Goal: Task Accomplishment & Management: Manage account settings

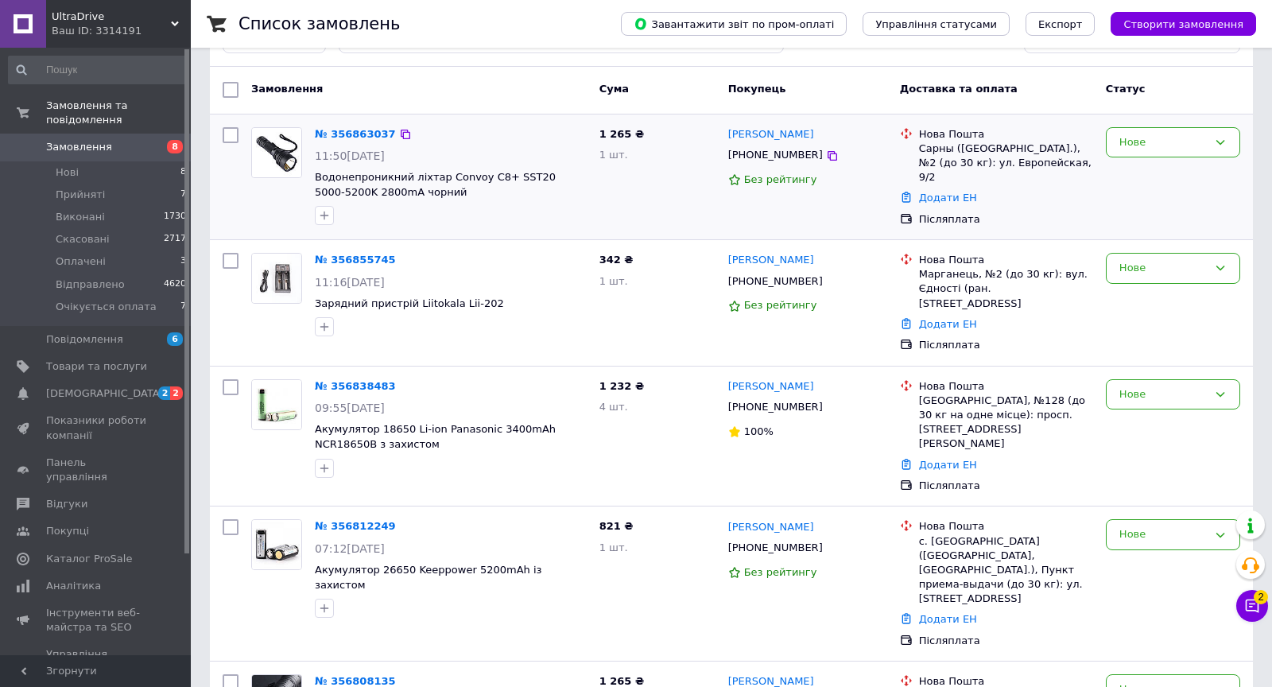
scroll to position [72, 0]
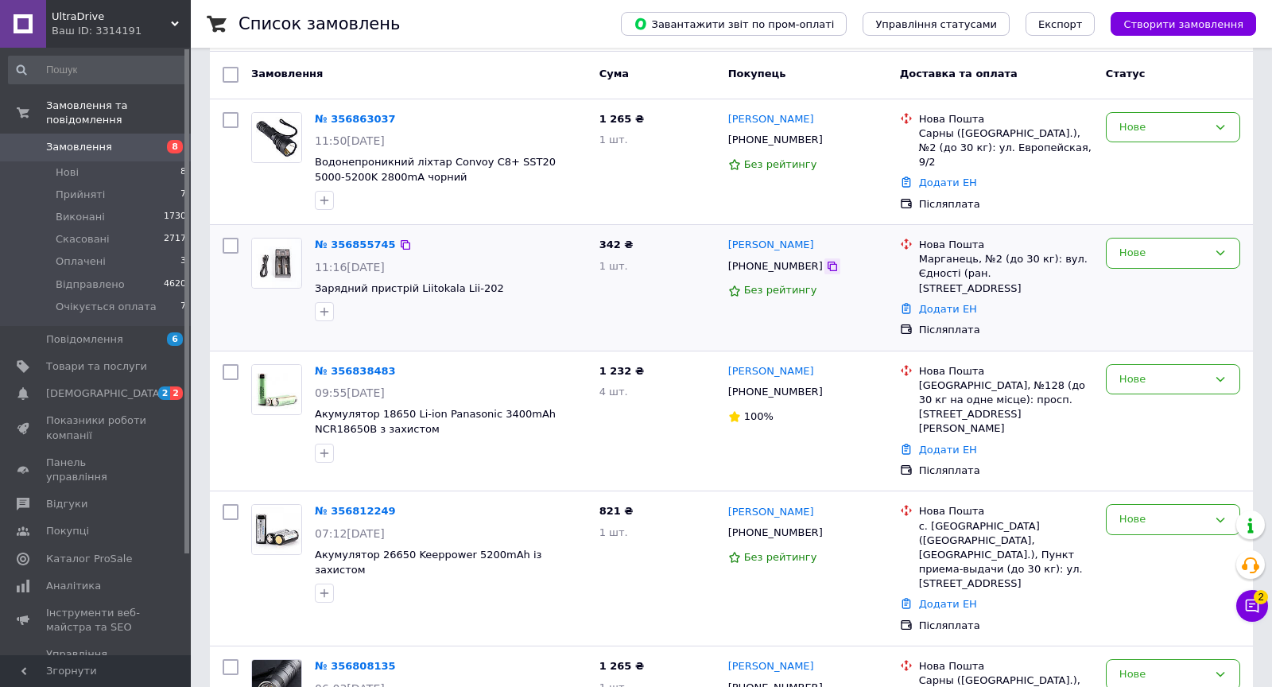
click at [827, 264] on icon at bounding box center [832, 267] width 10 height 10
click at [826, 386] on icon at bounding box center [832, 392] width 13 height 13
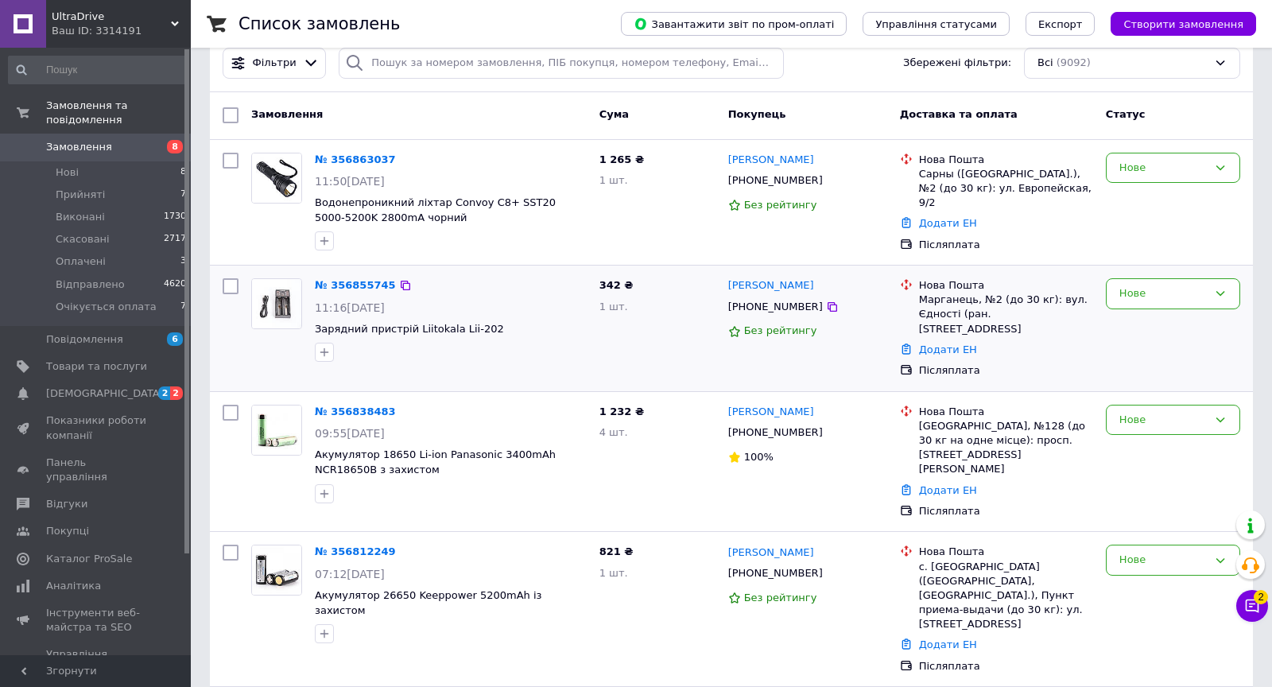
scroll to position [0, 0]
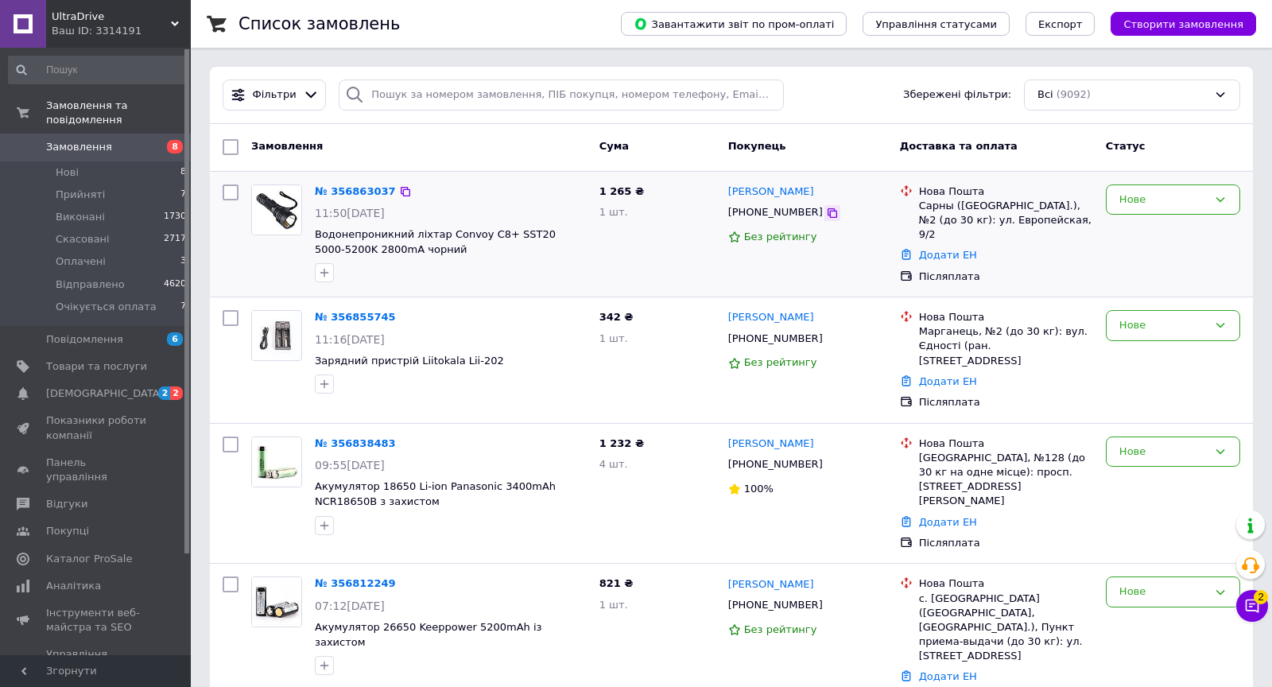
click at [826, 211] on icon at bounding box center [832, 213] width 13 height 13
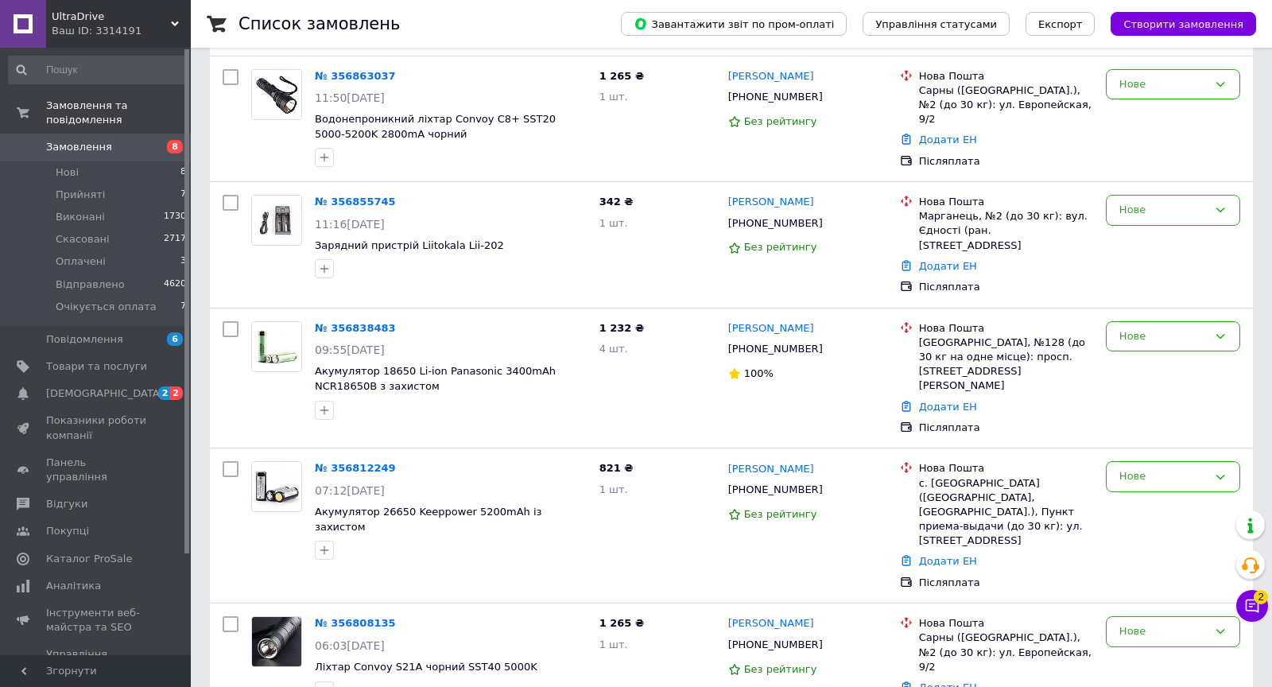
scroll to position [123, 0]
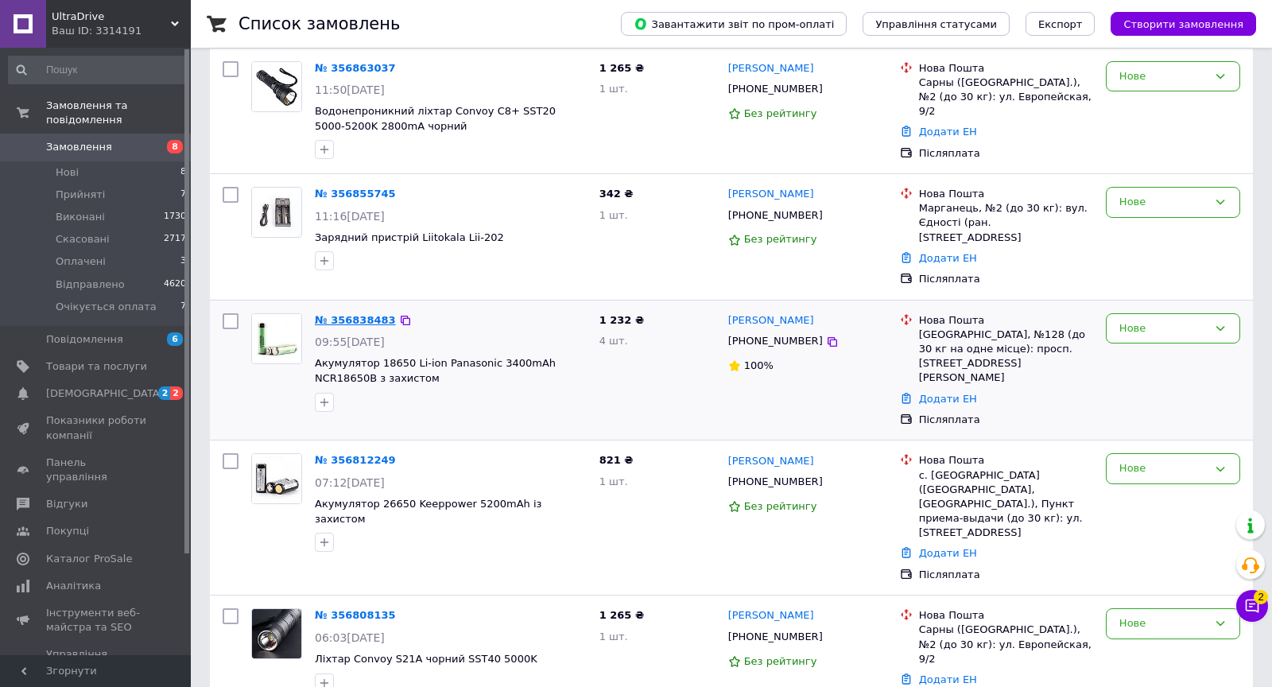
click at [374, 314] on link "№ 356838483" at bounding box center [355, 320] width 81 height 12
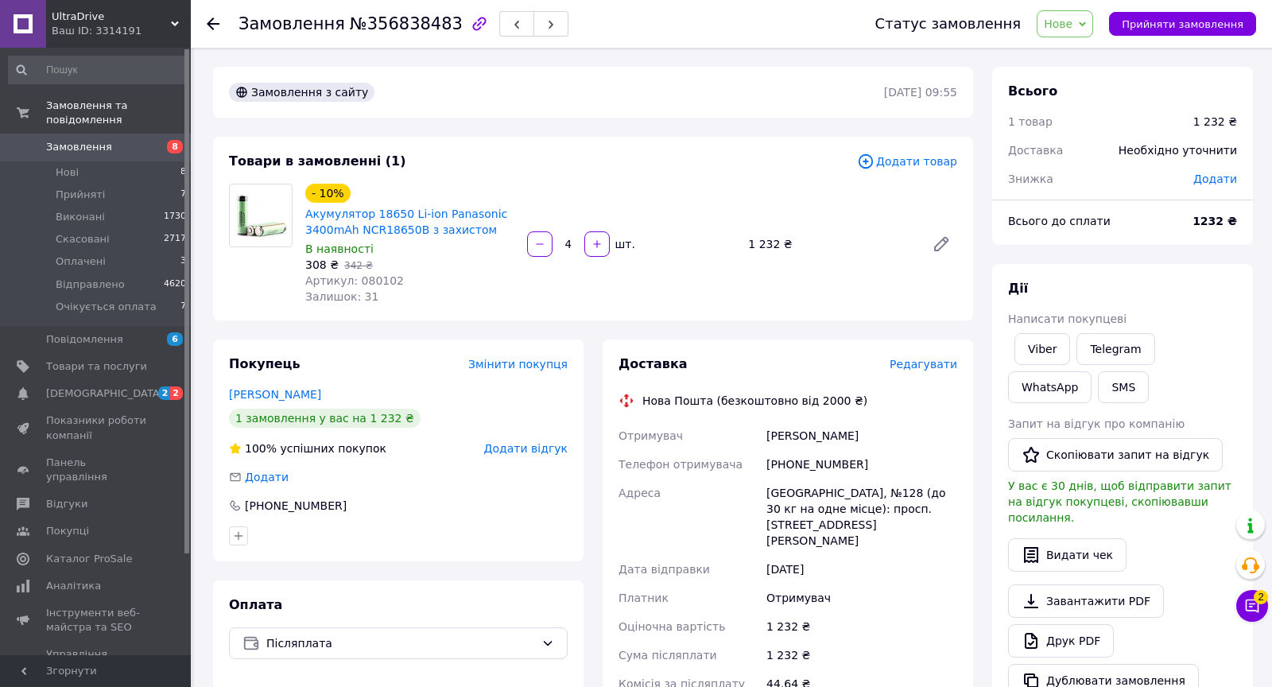
click at [789, 430] on div "[PERSON_NAME]" at bounding box center [861, 435] width 197 height 29
copy div "Гончар"
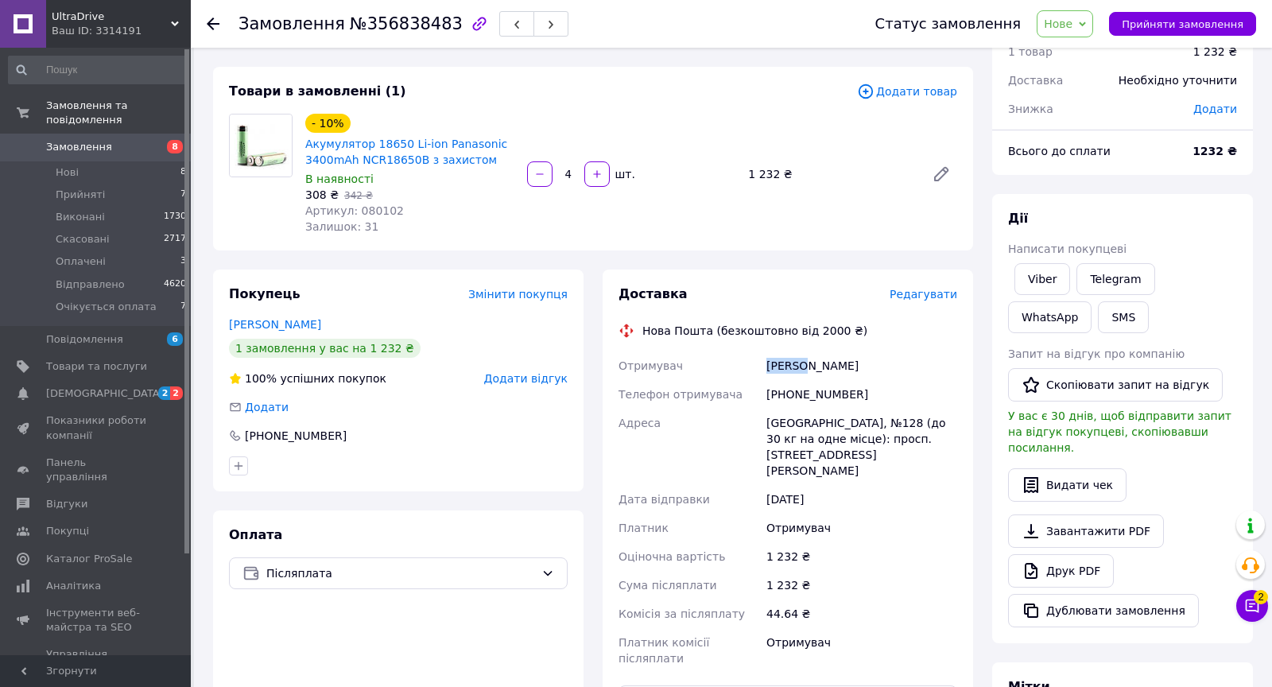
scroll to position [64, 0]
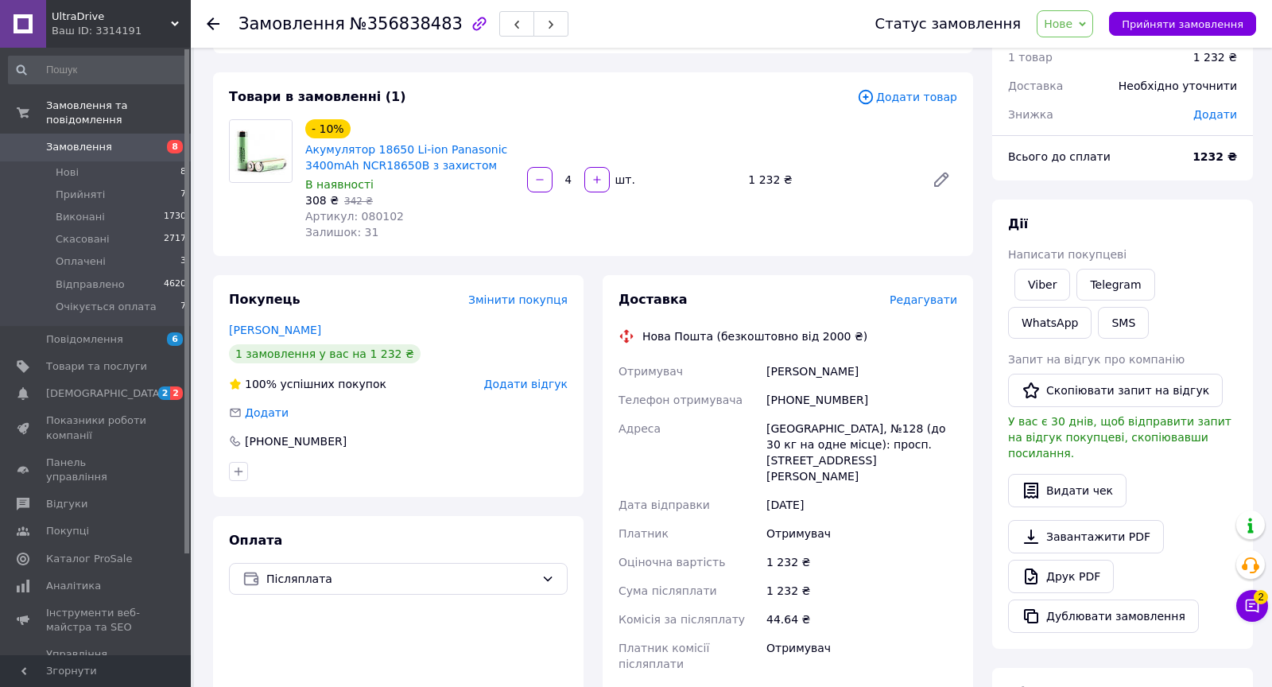
click at [924, 300] on span "Редагувати" at bounding box center [923, 299] width 68 height 13
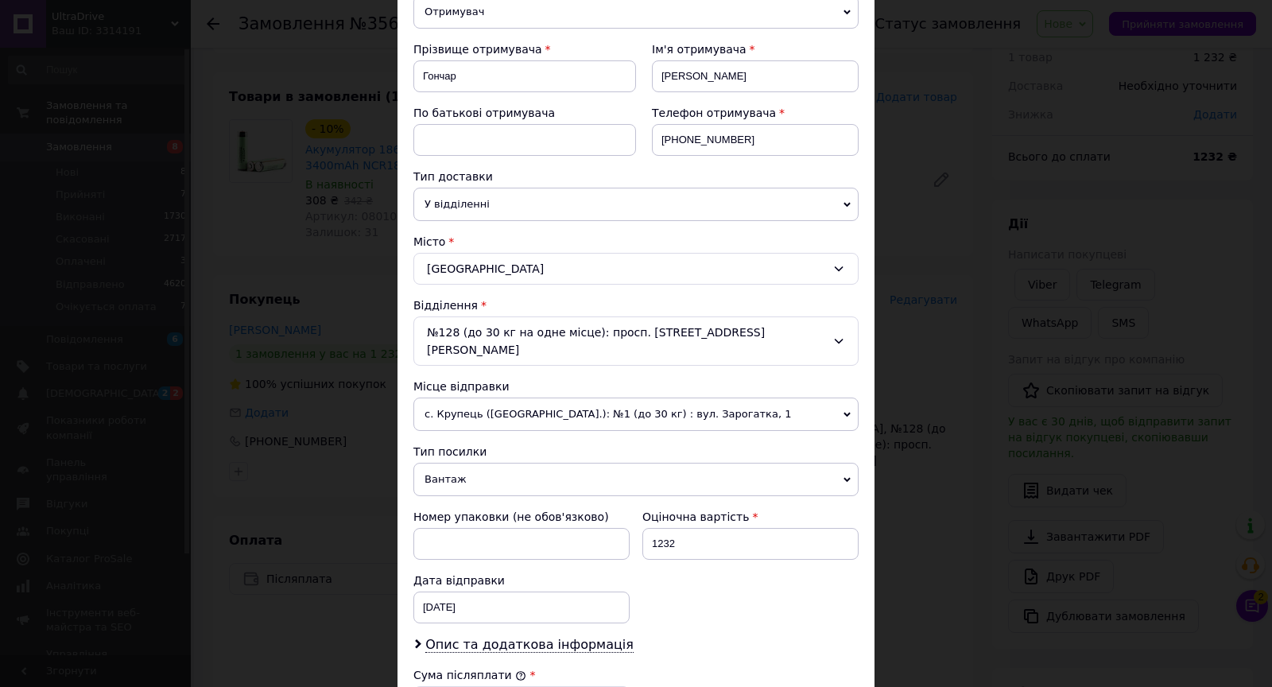
scroll to position [530, 0]
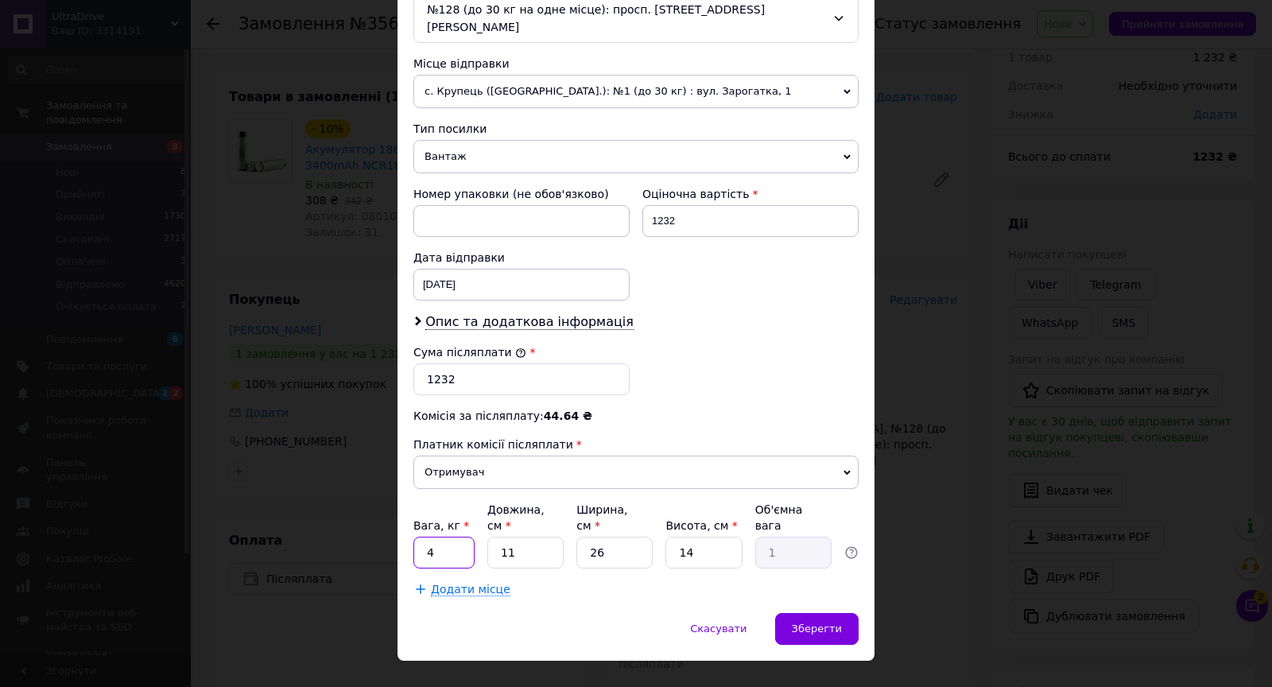
click at [443, 537] on input "4" at bounding box center [443, 553] width 61 height 32
type input "0.5"
click at [608, 537] on input "26" at bounding box center [614, 553] width 76 height 32
type input "2"
type input "0.1"
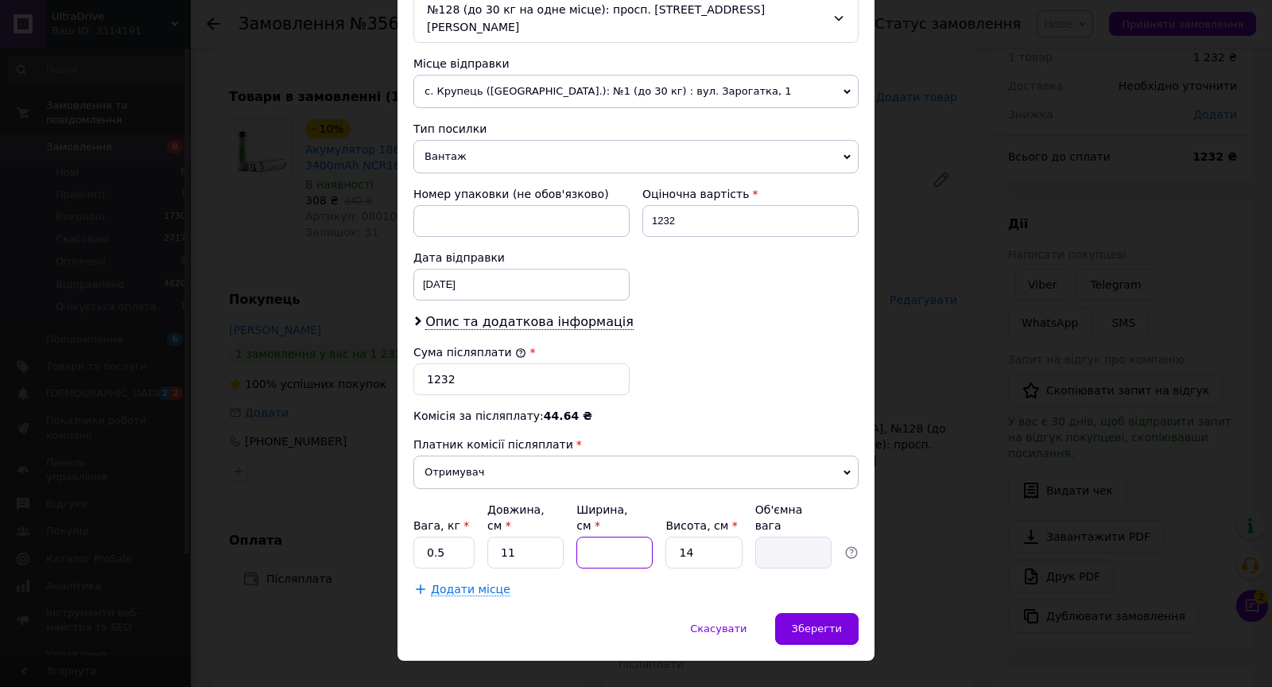
type input "5"
type input "0.19"
type input "5"
click at [837, 622] on span "Зберегти" at bounding box center [817, 628] width 50 height 12
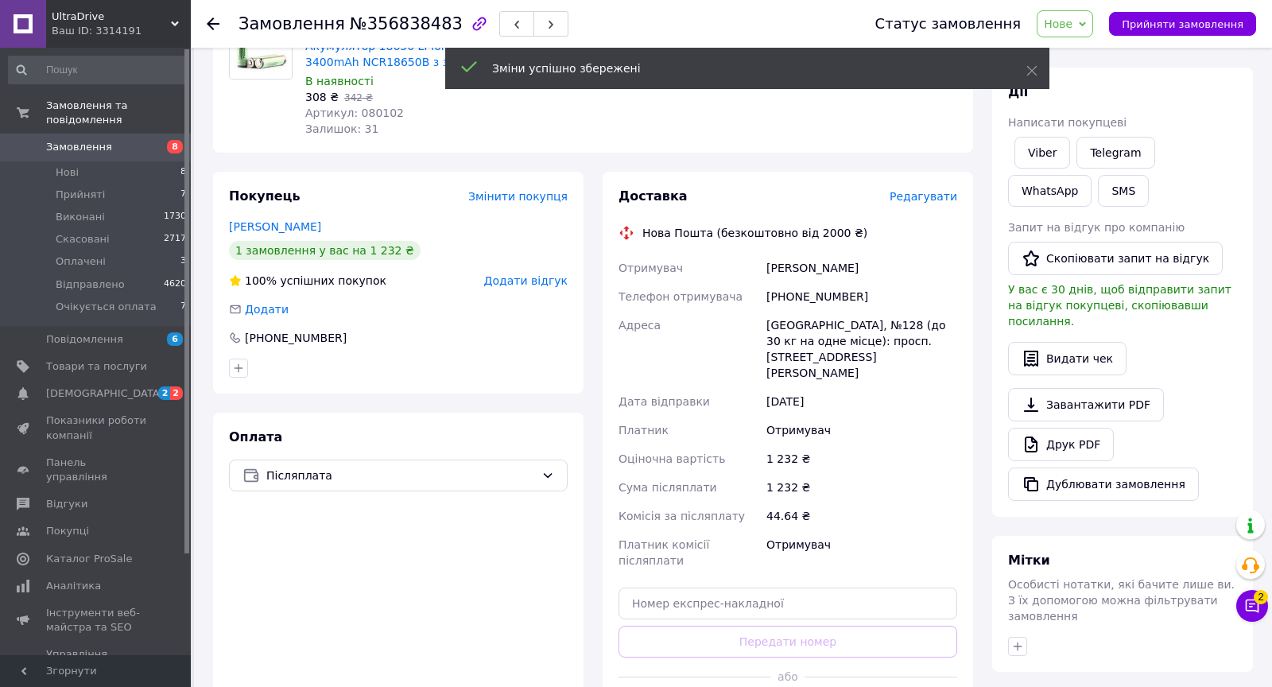
scroll to position [207, 0]
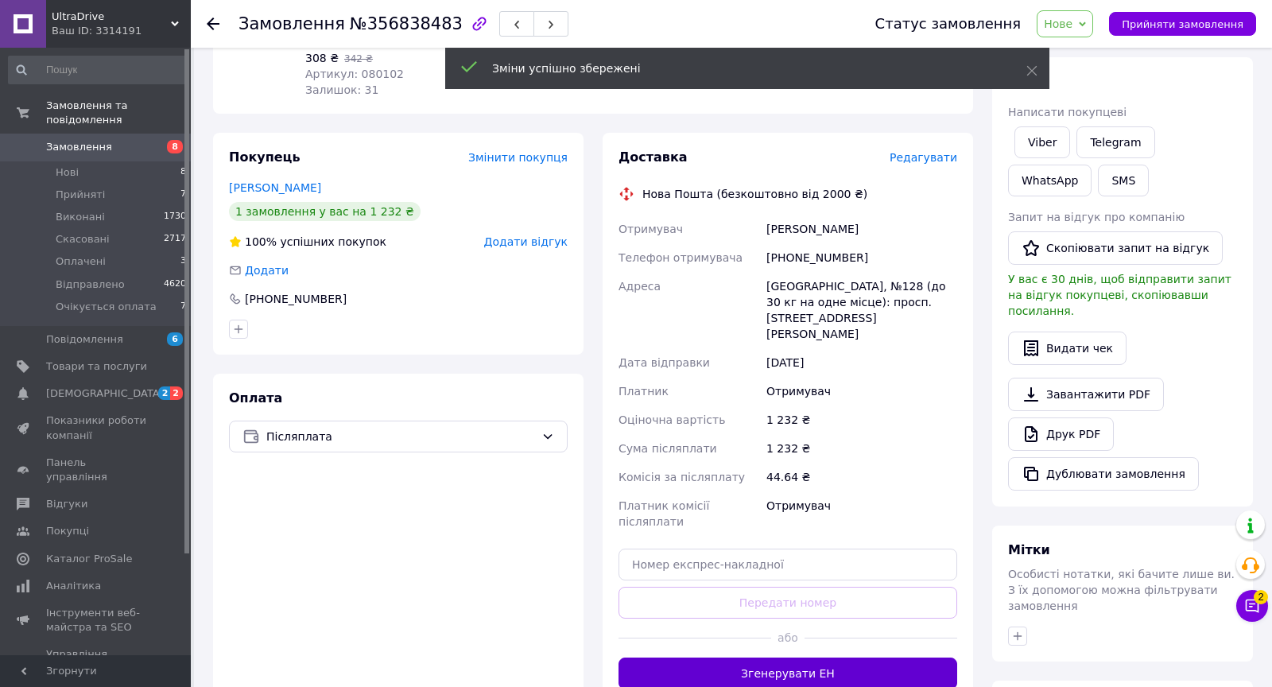
click at [778, 657] on button "Згенерувати ЕН" at bounding box center [787, 673] width 339 height 32
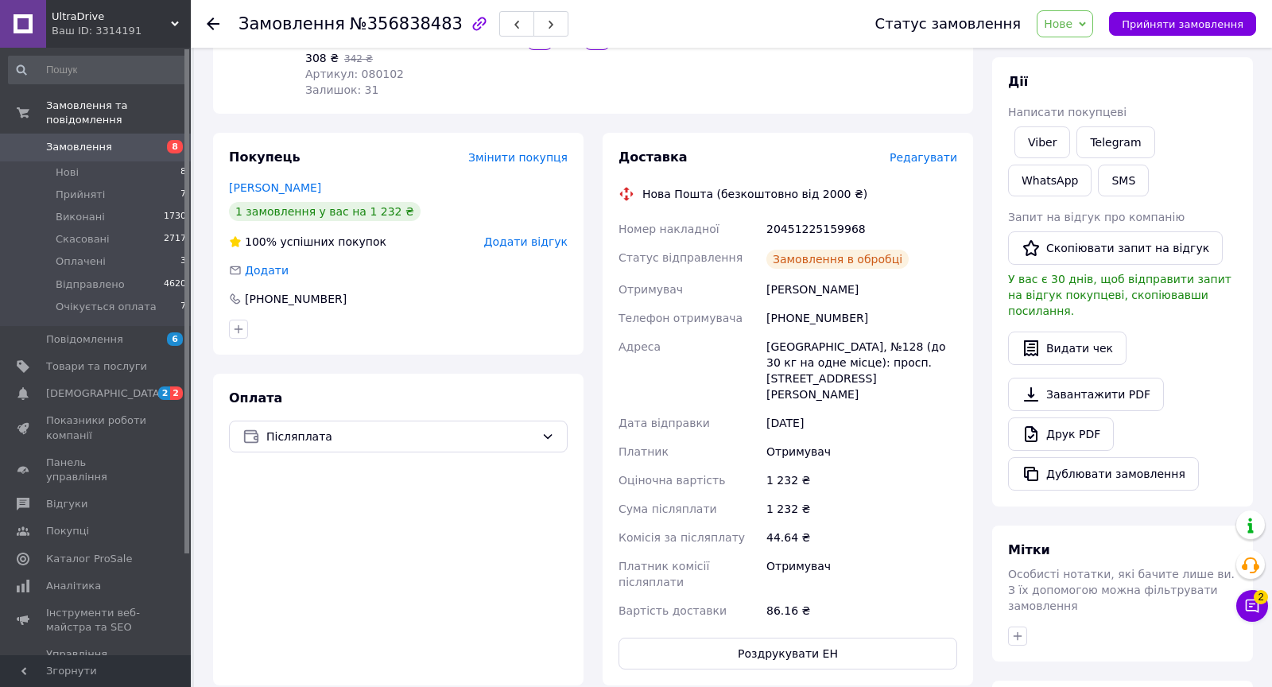
click at [794, 231] on div "20451225159968" at bounding box center [861, 229] width 197 height 29
copy div "20451225159968"
click at [315, 302] on div "[PHONE_NUMBER]" at bounding box center [295, 299] width 105 height 16
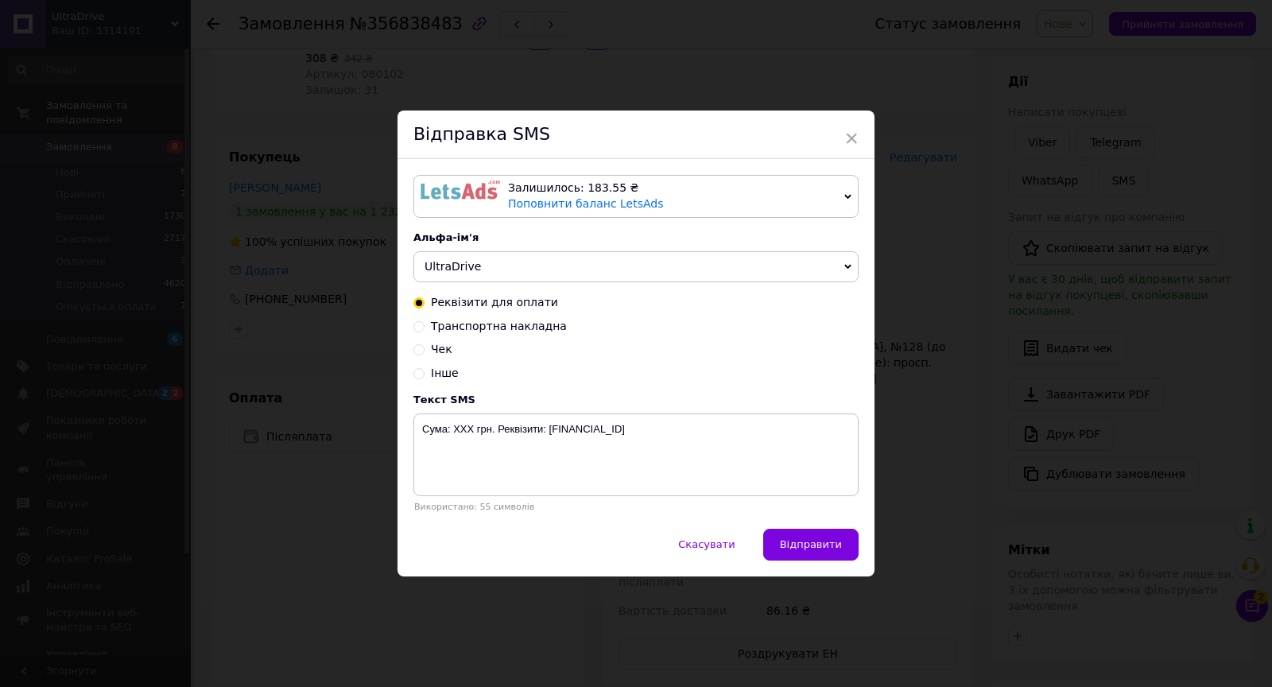
click at [491, 324] on span "Транспортна накладна" at bounding box center [499, 326] width 136 height 13
click at [424, 324] on input "Транспортна накладна" at bounding box center [418, 325] width 11 height 11
radio input "true"
radio input "false"
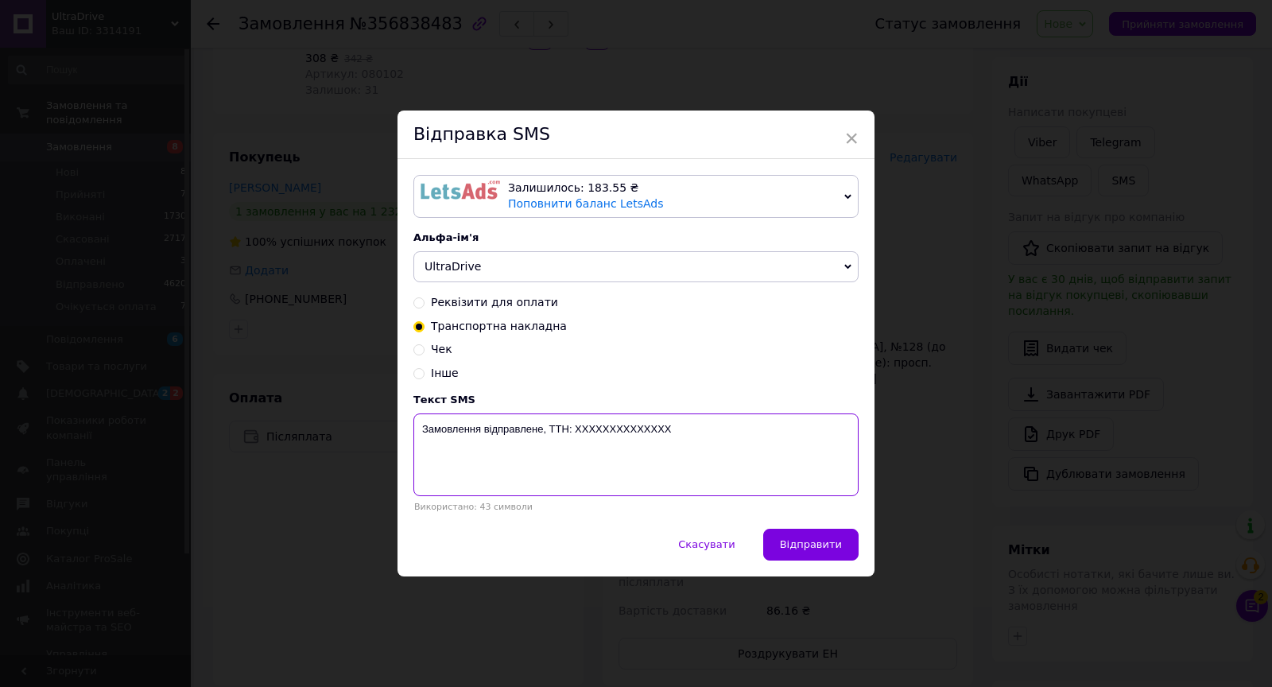
click at [599, 432] on textarea "Замовлення відправлене, ТТН: XXXXXXXXXXXXXX" at bounding box center [635, 454] width 445 height 83
paste textarea "20451225159968"
type textarea "Замовлення відправлене, ТТН: 20451225159968"
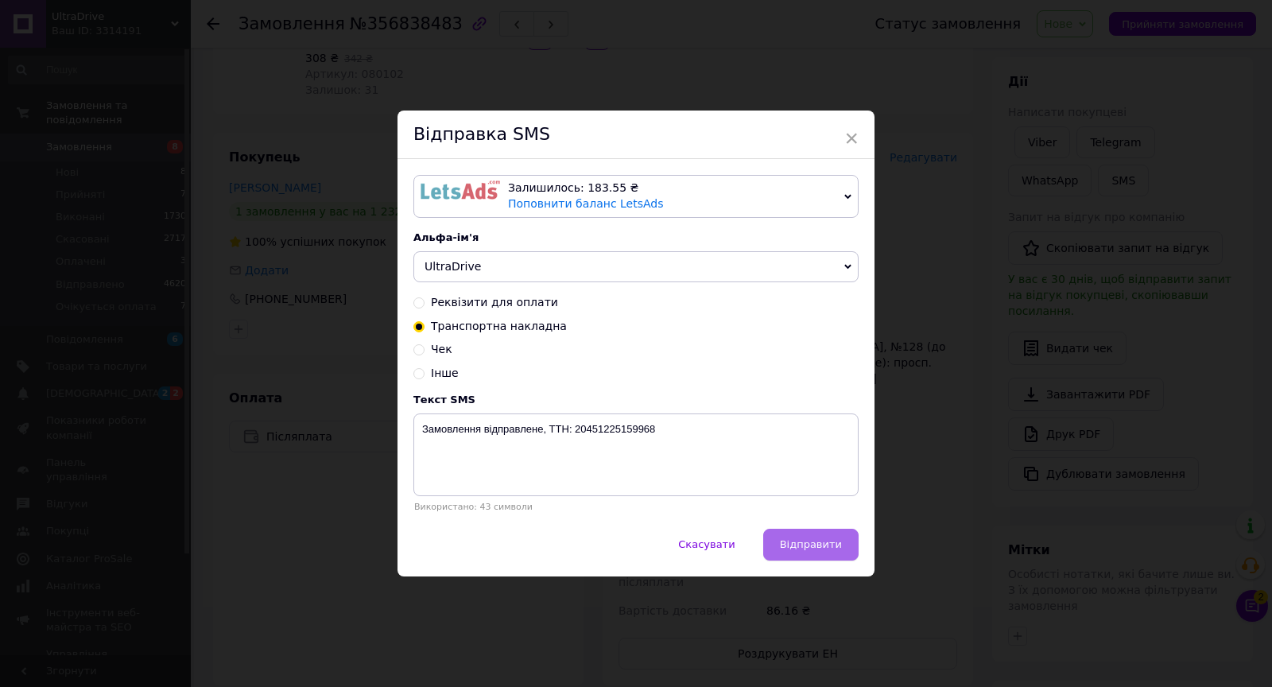
click at [777, 533] on button "Відправити" at bounding box center [810, 545] width 95 height 32
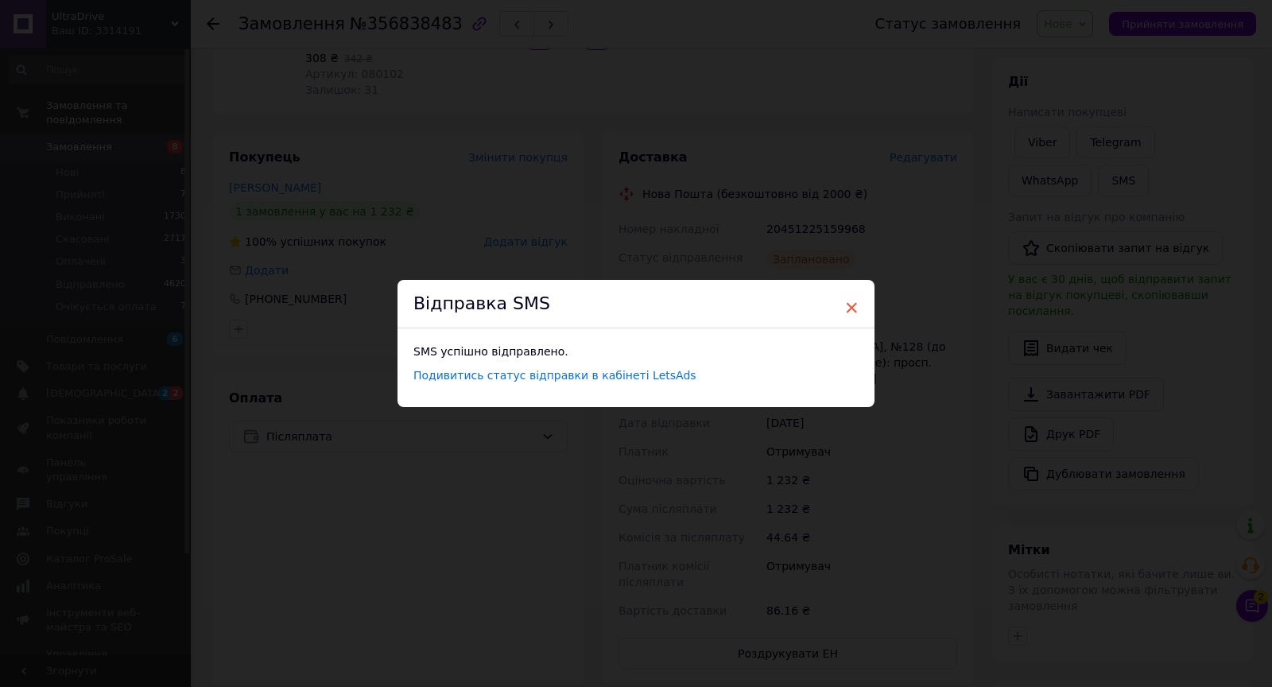
click at [847, 306] on span "×" at bounding box center [851, 307] width 14 height 27
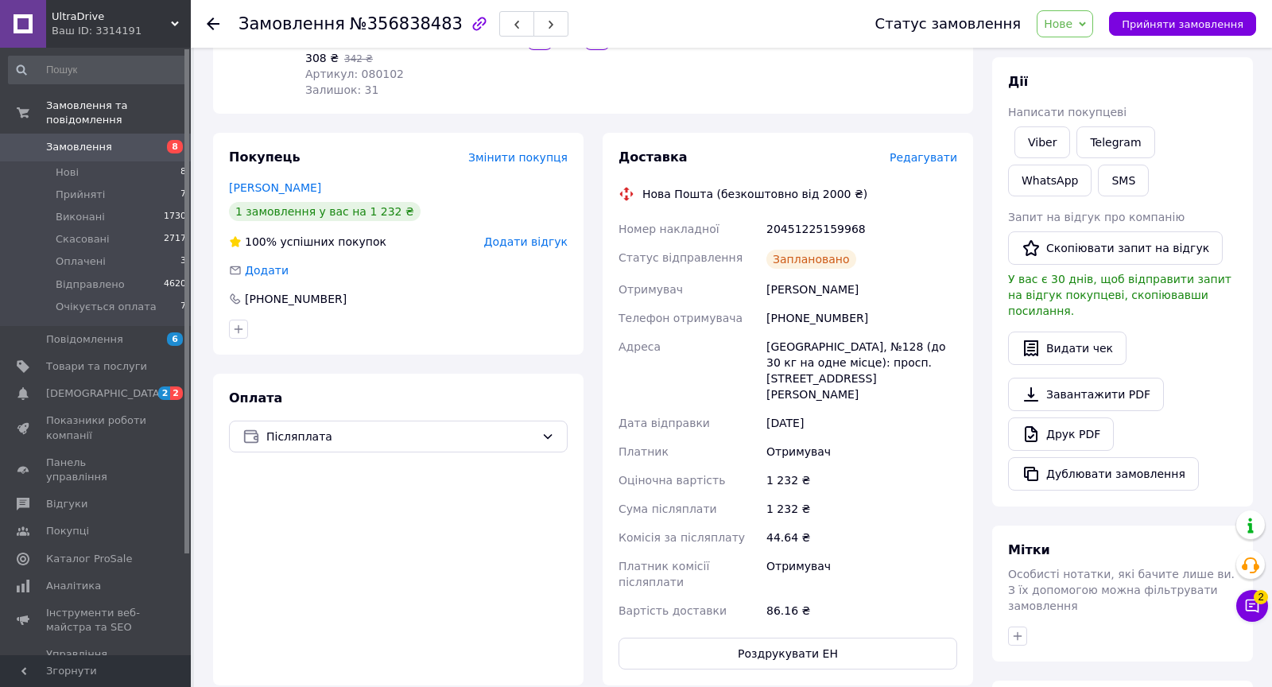
click at [1063, 36] on span "Нове" at bounding box center [1065, 23] width 56 height 27
click at [1079, 146] on li "Відправлено" at bounding box center [1095, 151] width 117 height 24
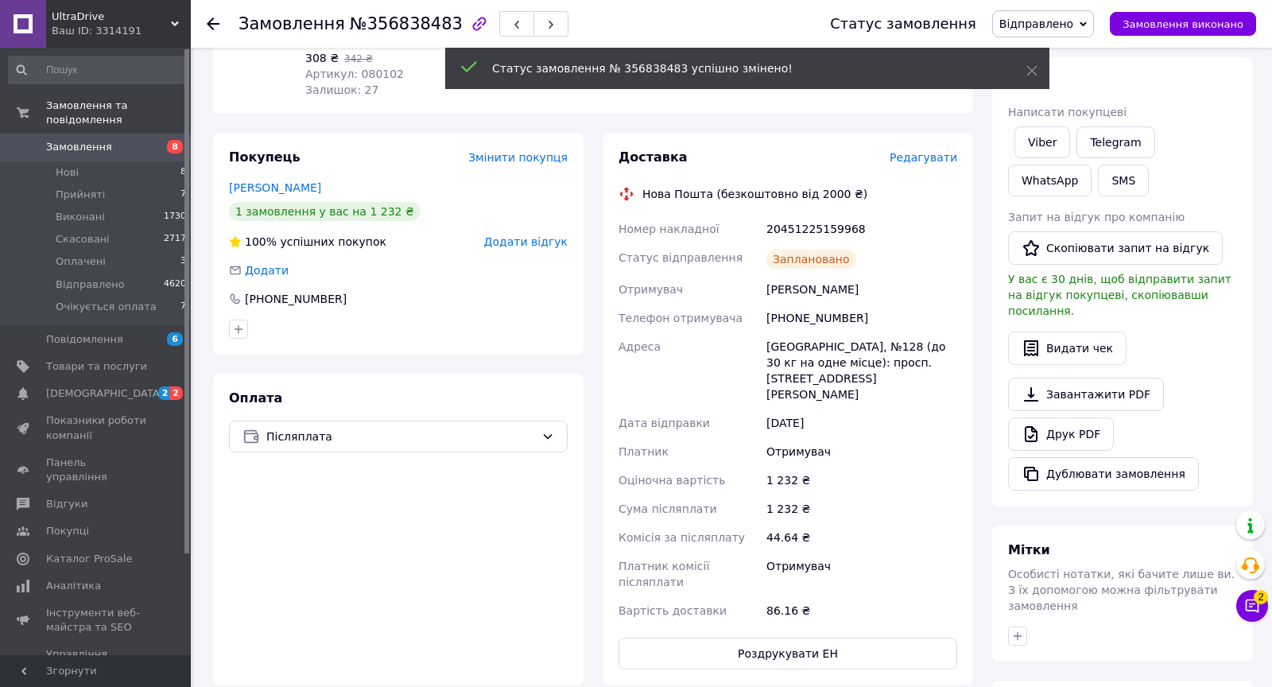
click at [113, 149] on span "Замовлення" at bounding box center [96, 147] width 101 height 14
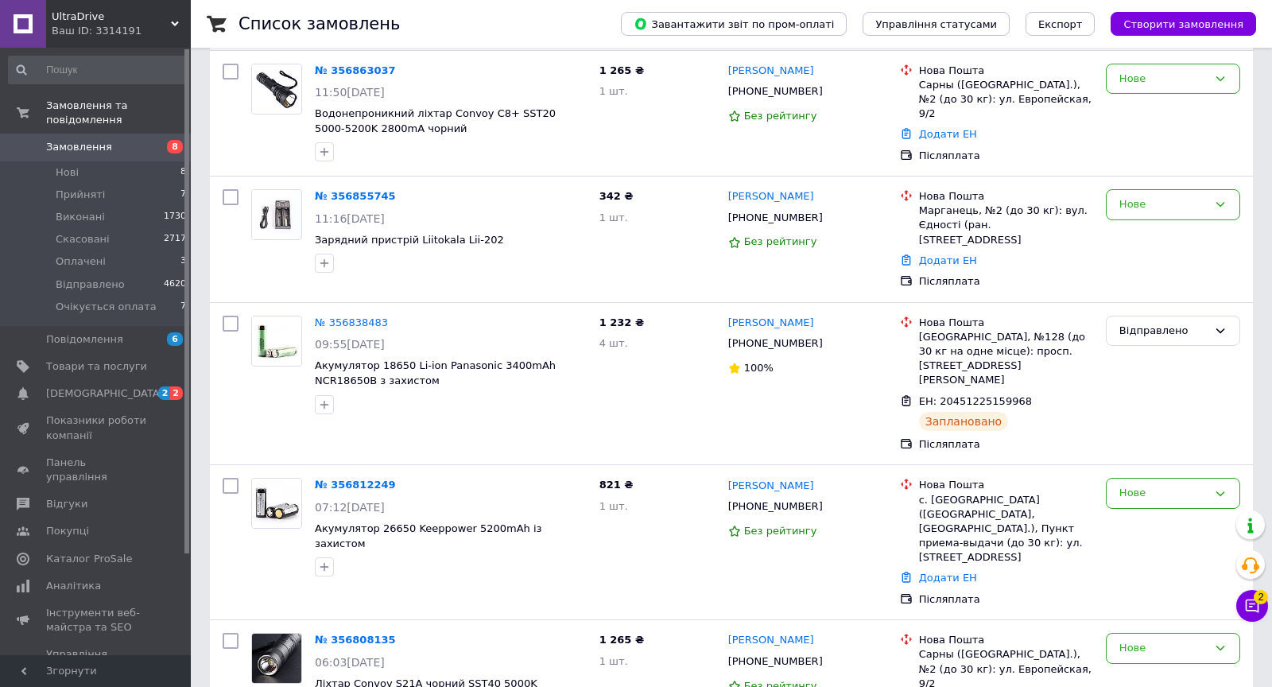
scroll to position [139, 0]
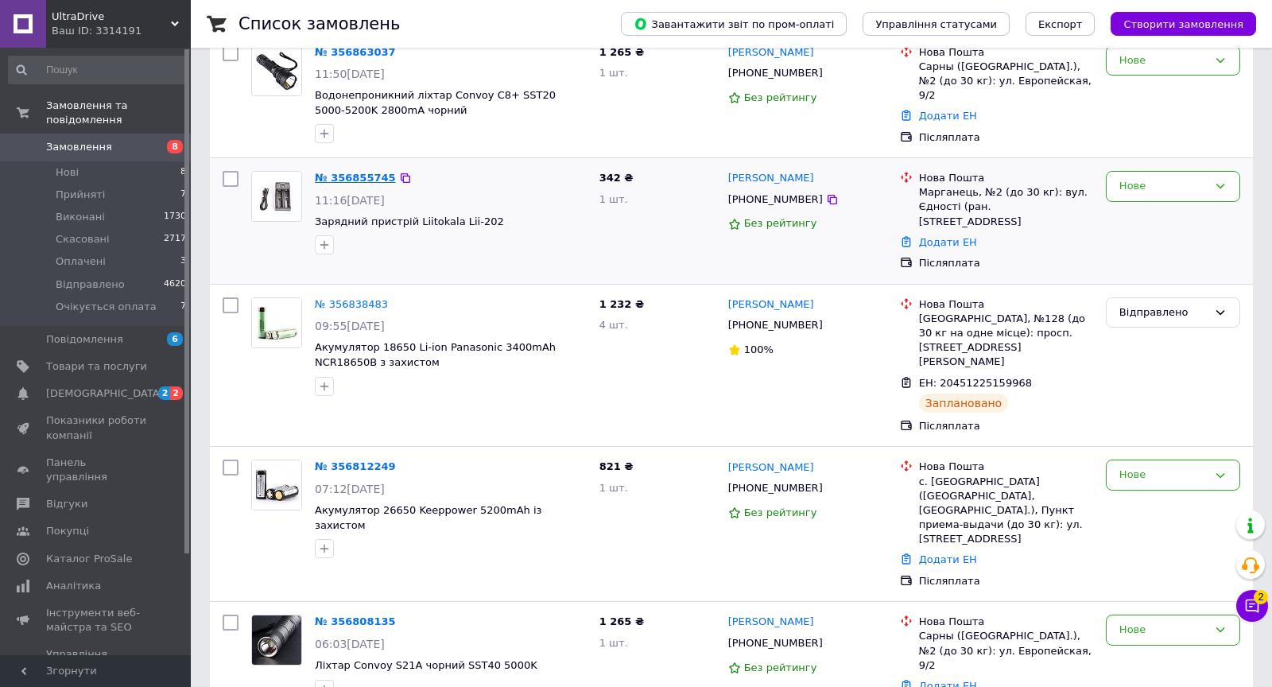
click at [358, 174] on link "№ 356855745" at bounding box center [355, 178] width 81 height 12
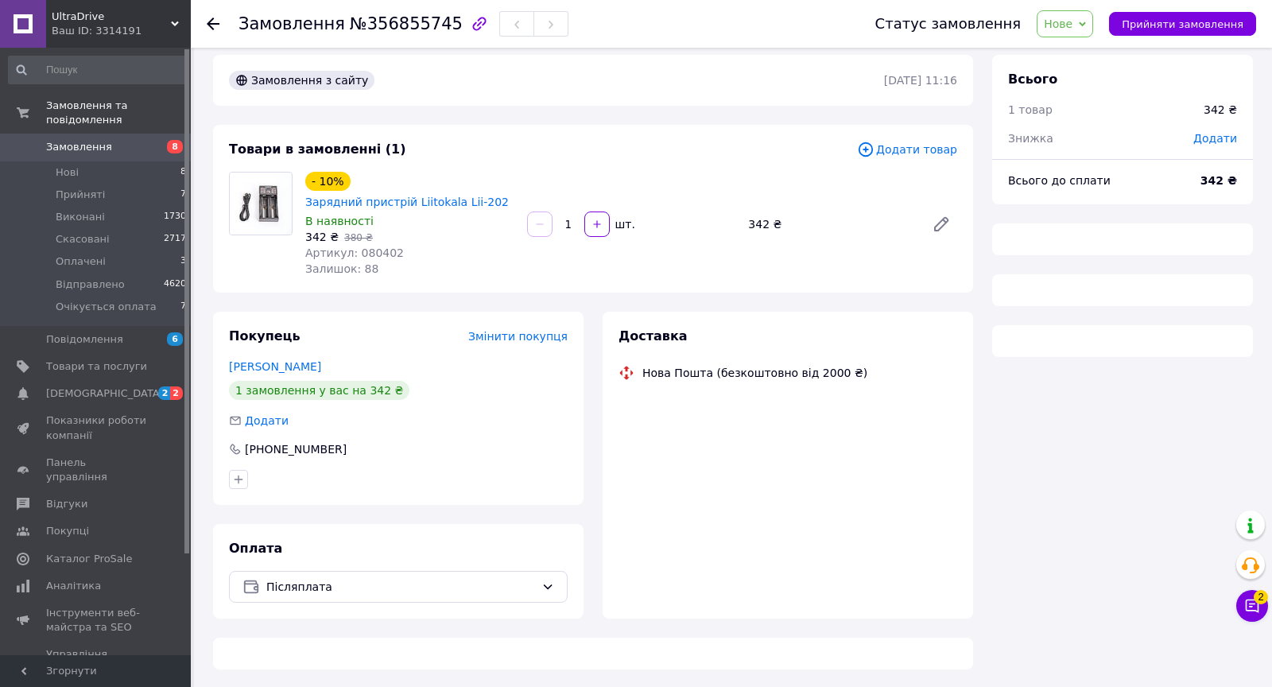
scroll to position [139, 0]
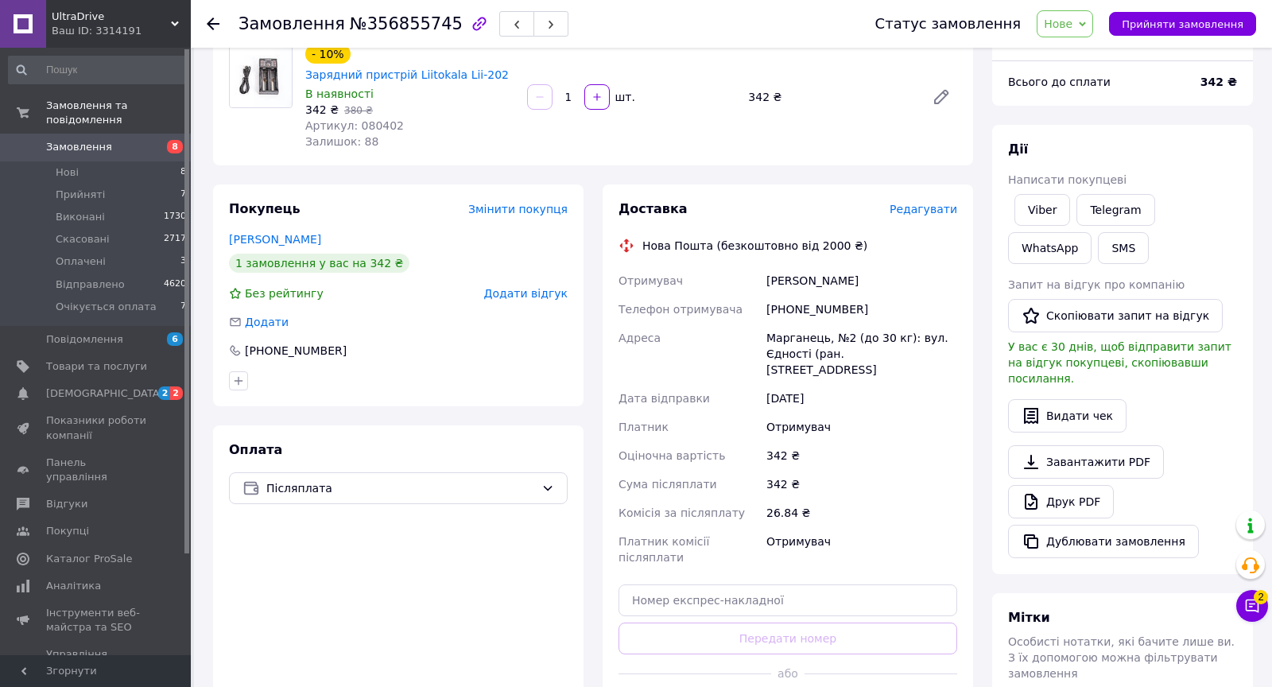
click at [787, 281] on div "[PERSON_NAME]" at bounding box center [861, 280] width 197 height 29
copy div "Ханарин"
click at [368, 124] on span "Артикул: 080402" at bounding box center [354, 125] width 99 height 13
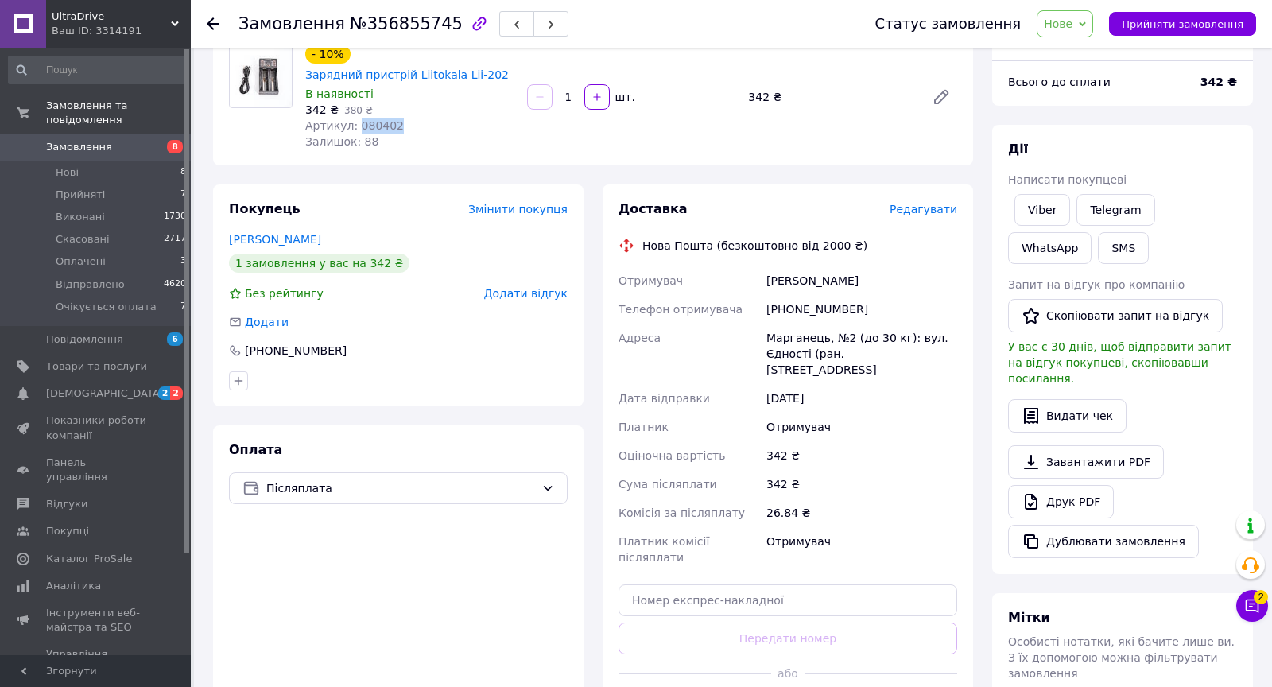
copy span "080402"
click at [921, 207] on span "Редагувати" at bounding box center [923, 209] width 68 height 13
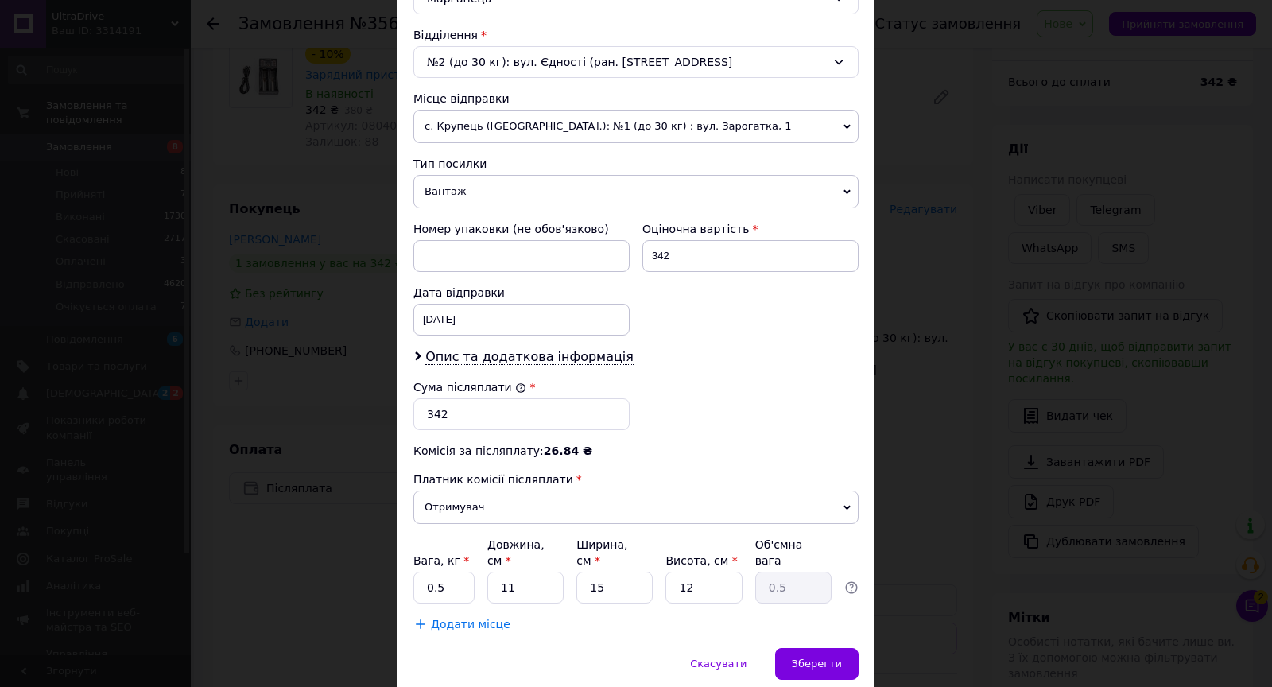
scroll to position [530, 0]
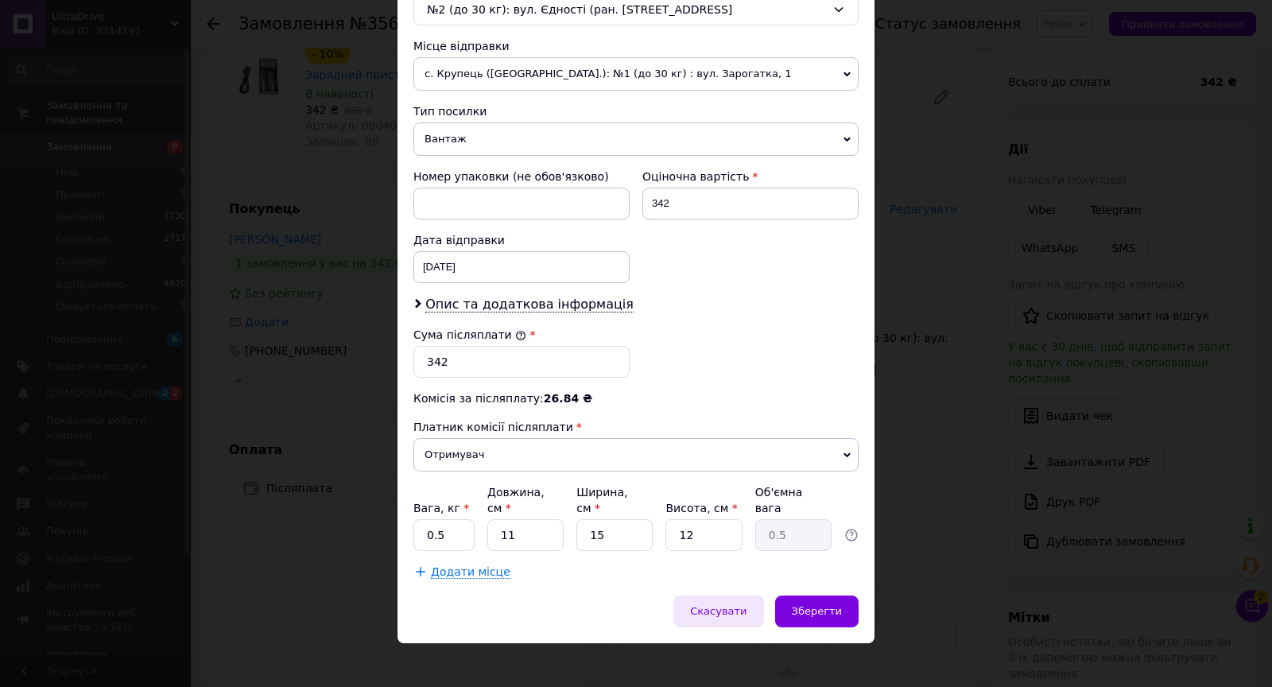
click at [730, 606] on div "Скасувати" at bounding box center [718, 611] width 90 height 32
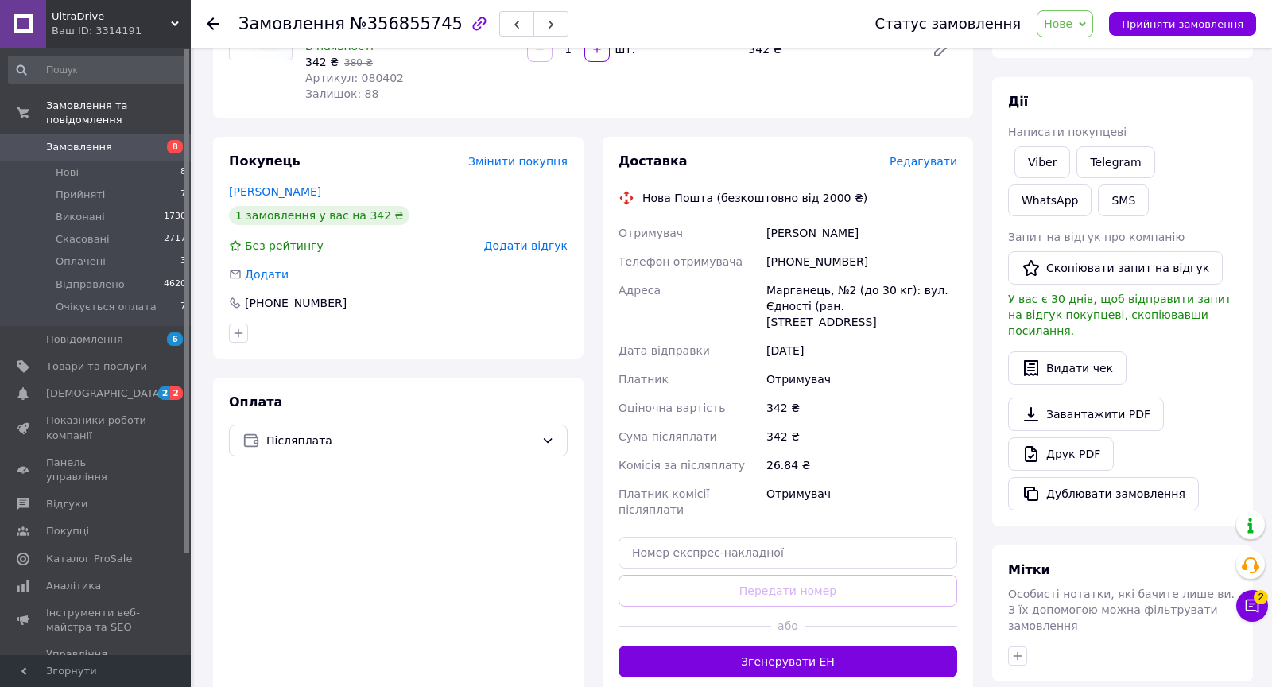
scroll to position [239, 0]
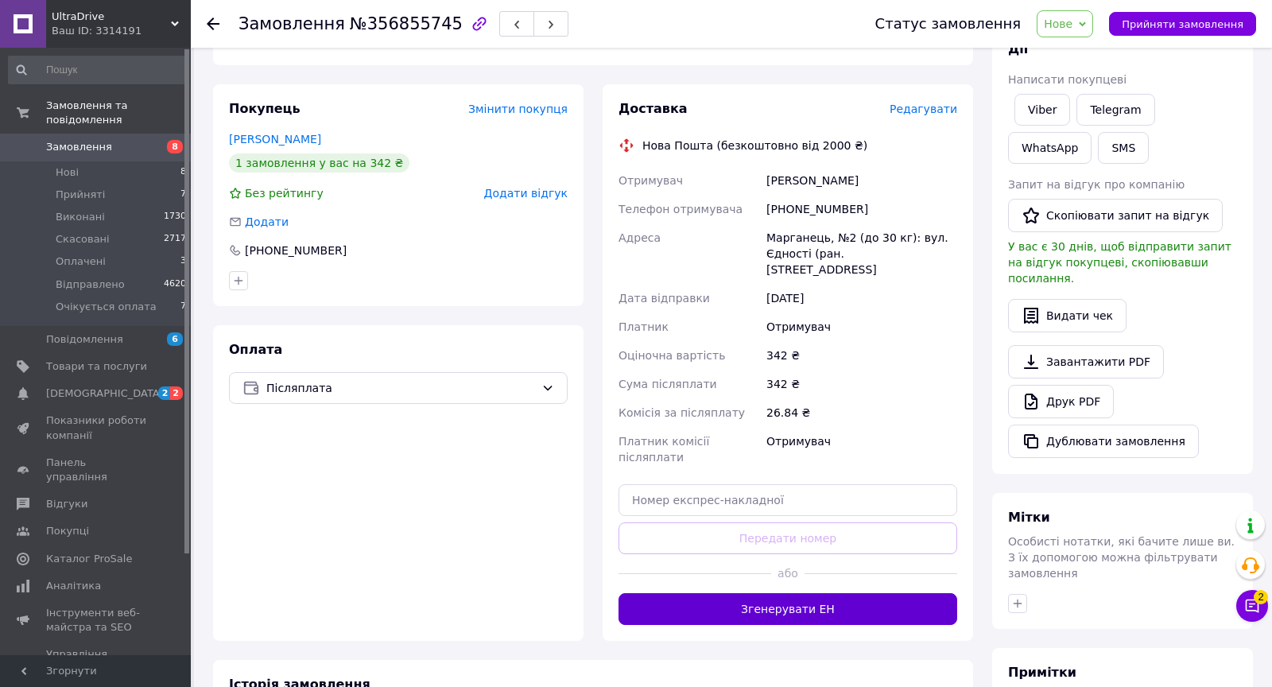
click at [767, 593] on button "Згенерувати ЕН" at bounding box center [787, 609] width 339 height 32
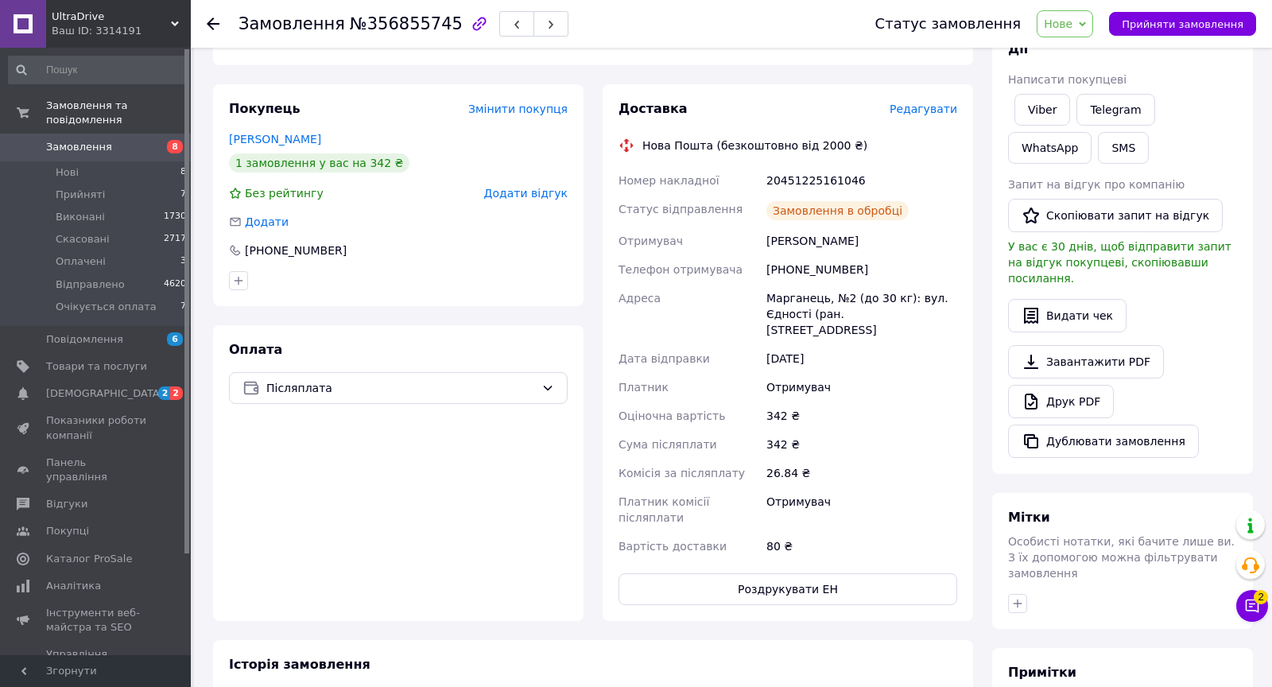
click at [796, 181] on div "20451225161046" at bounding box center [861, 180] width 197 height 29
copy div "20451225161046"
click at [327, 252] on div "[PHONE_NUMBER]" at bounding box center [295, 250] width 105 height 16
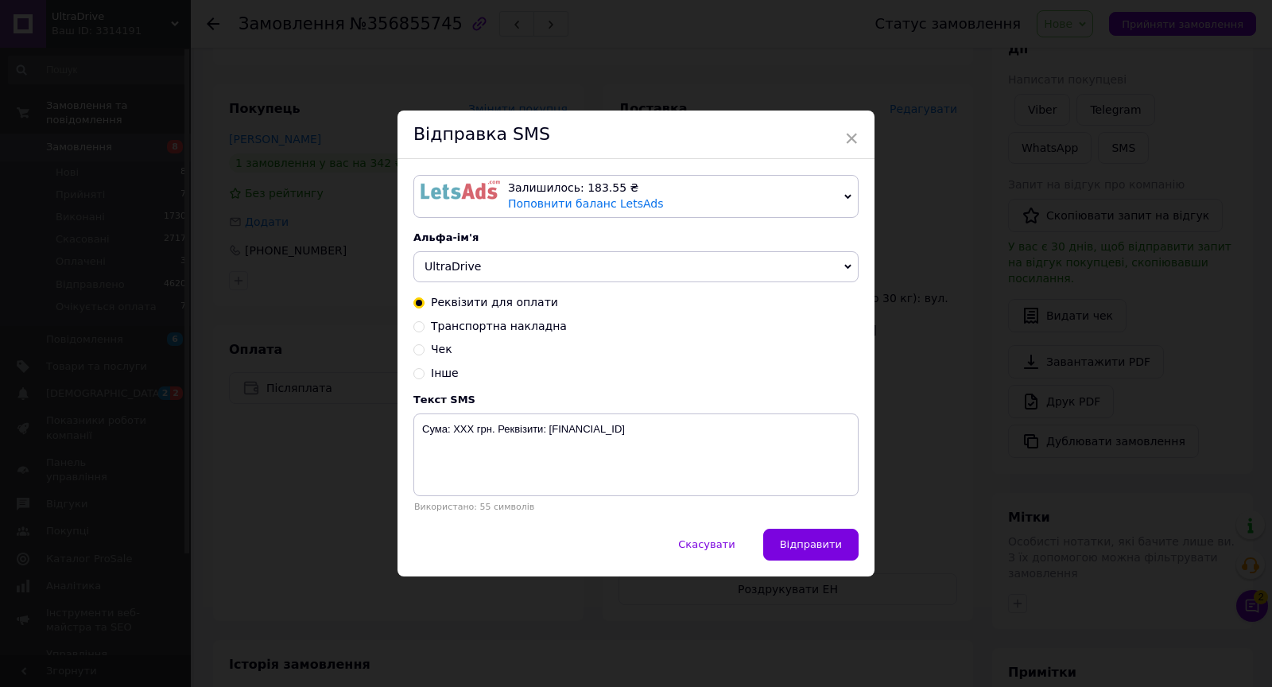
click at [466, 321] on span "Транспортна накладна" at bounding box center [499, 326] width 136 height 13
click at [424, 321] on input "Транспортна накладна" at bounding box center [418, 325] width 11 height 11
radio input "true"
radio input "false"
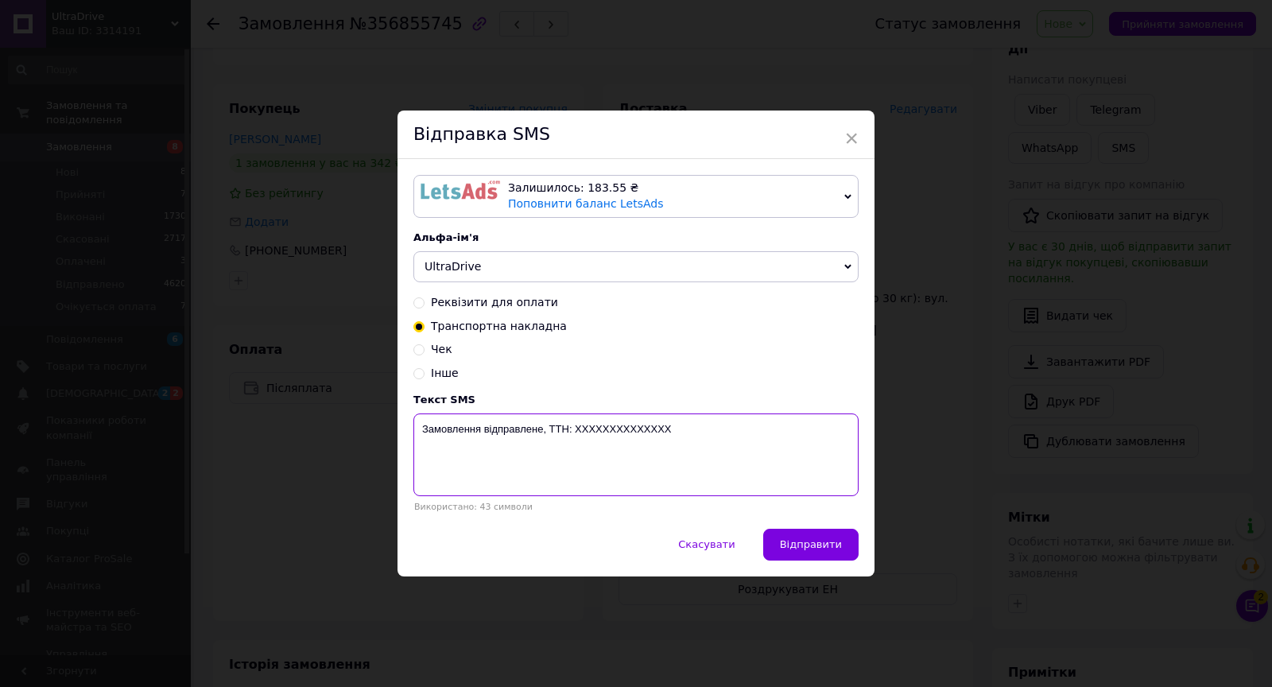
click at [579, 427] on textarea "Замовлення відправлене, ТТН: XXXXXXXXXXXXXX" at bounding box center [635, 454] width 445 height 83
paste textarea "20451225161046"
type textarea "Замовлення відправлене, ТТН: 20451225161046"
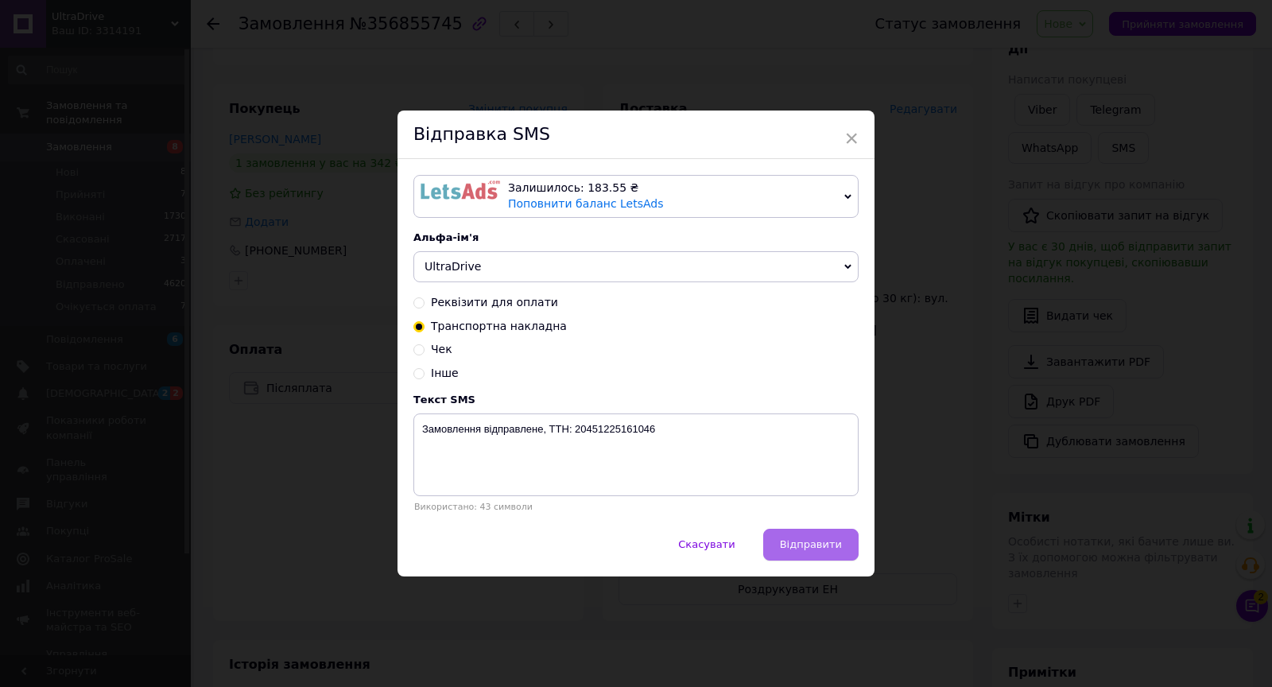
click at [811, 544] on span "Відправити" at bounding box center [811, 544] width 62 height 12
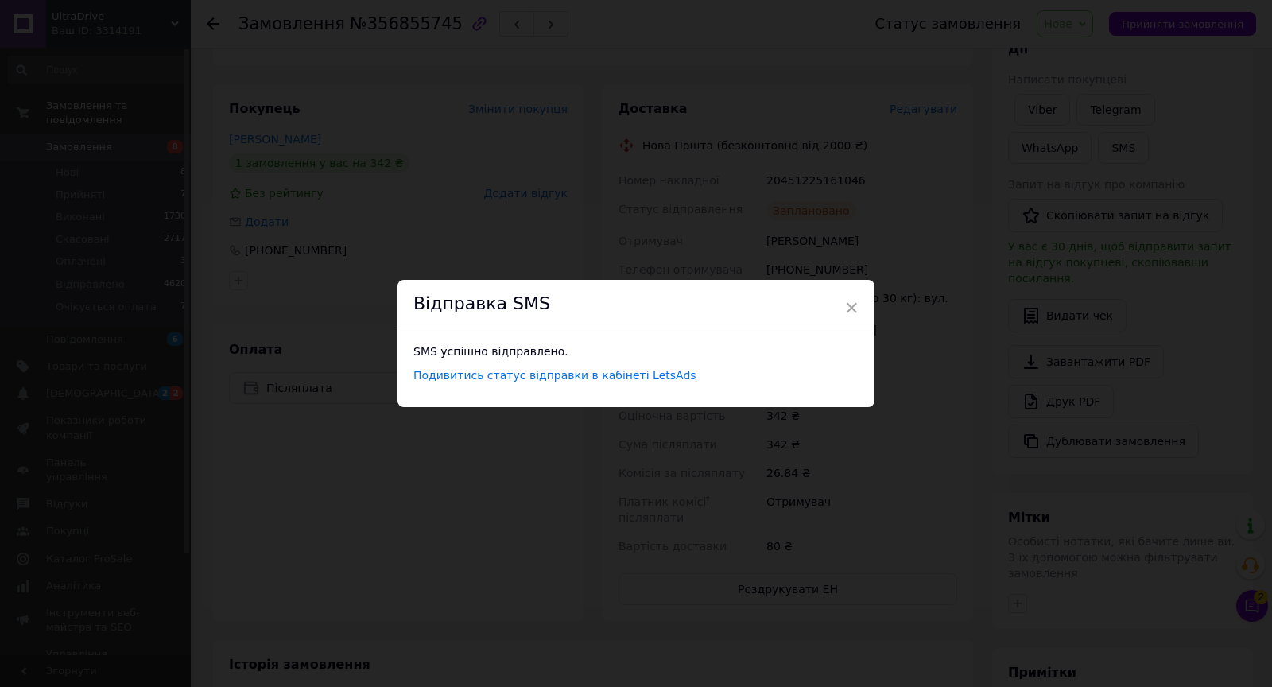
click at [858, 300] on div "Відправка SMS" at bounding box center [635, 304] width 477 height 48
click at [855, 300] on span "×" at bounding box center [851, 307] width 14 height 27
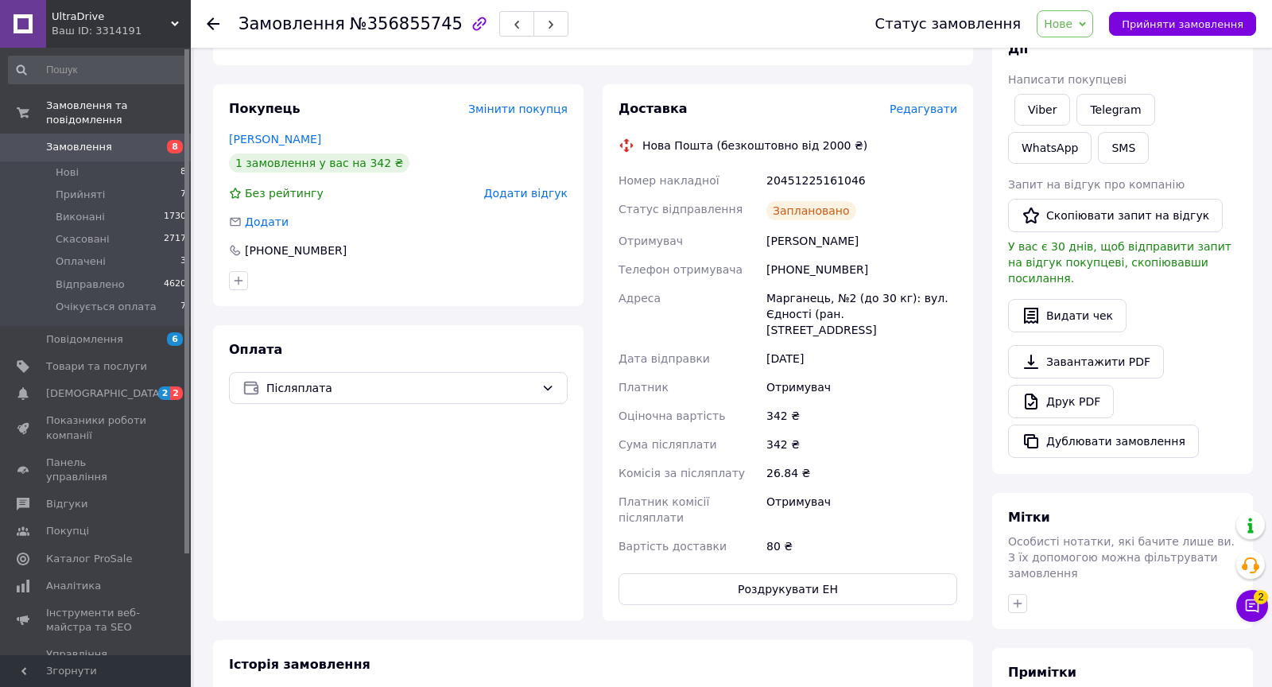
click at [1054, 29] on span "Нове" at bounding box center [1065, 23] width 56 height 27
click at [1079, 148] on li "Відправлено" at bounding box center [1095, 151] width 117 height 24
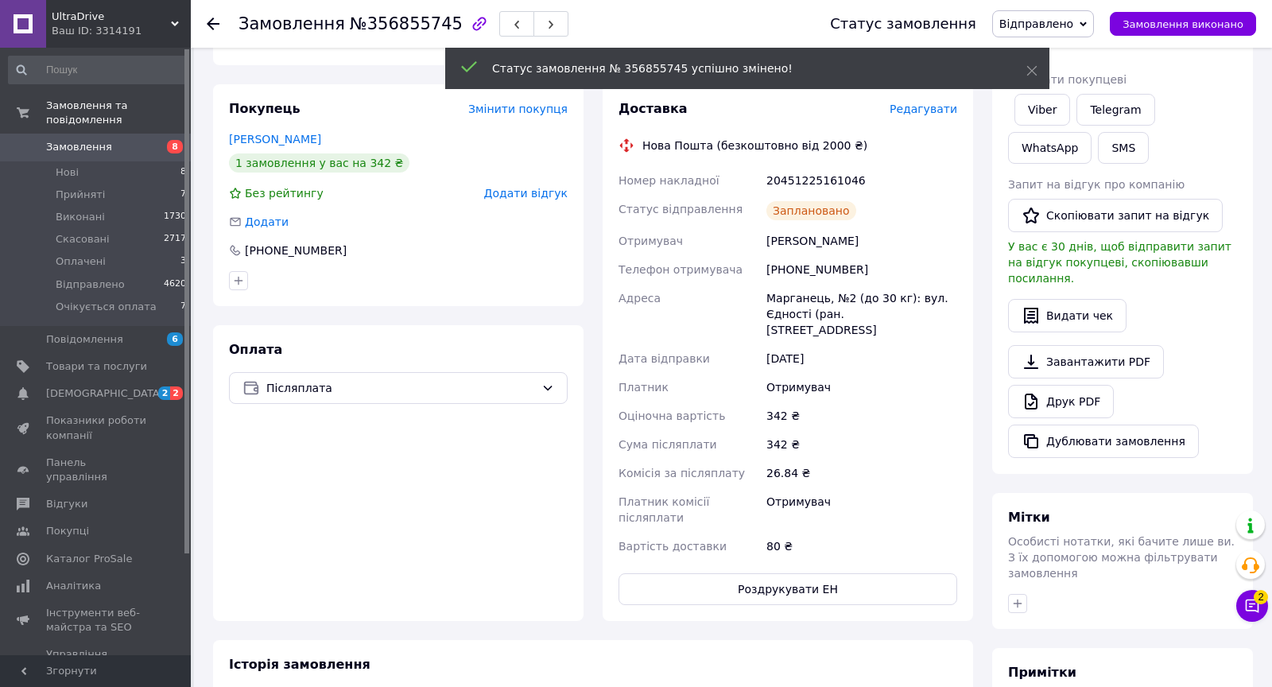
click at [104, 153] on span "Замовлення" at bounding box center [79, 147] width 66 height 14
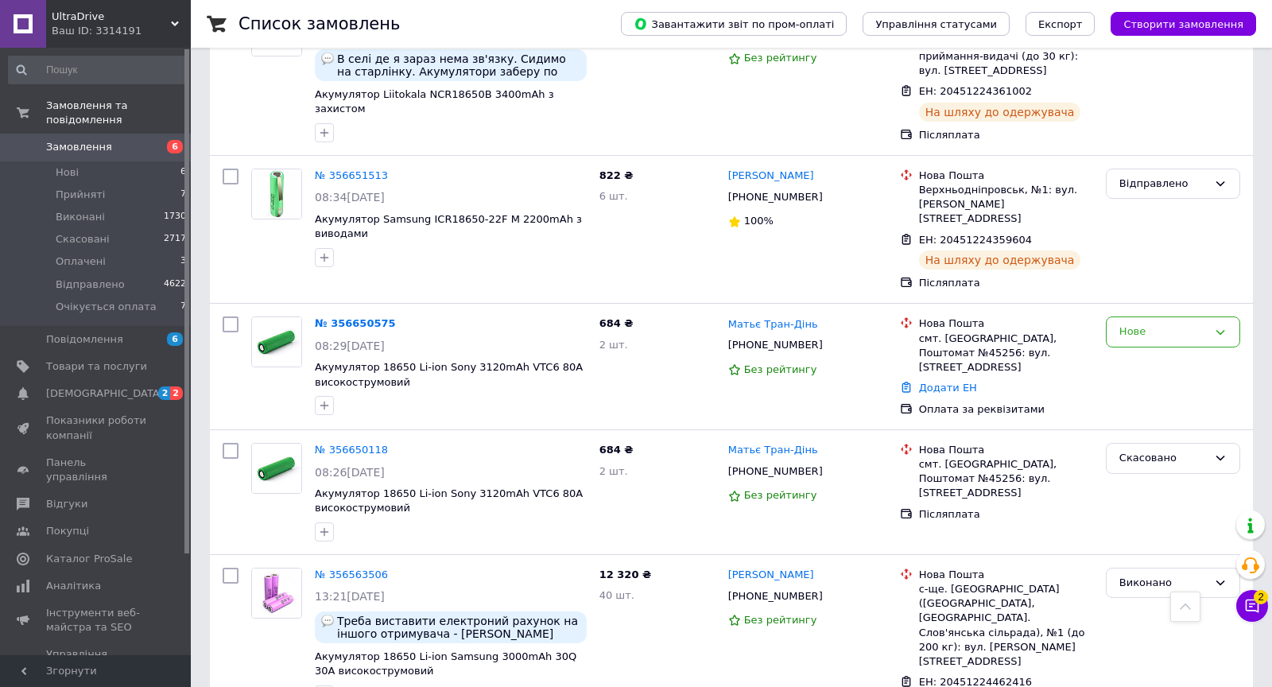
scroll to position [1106, 0]
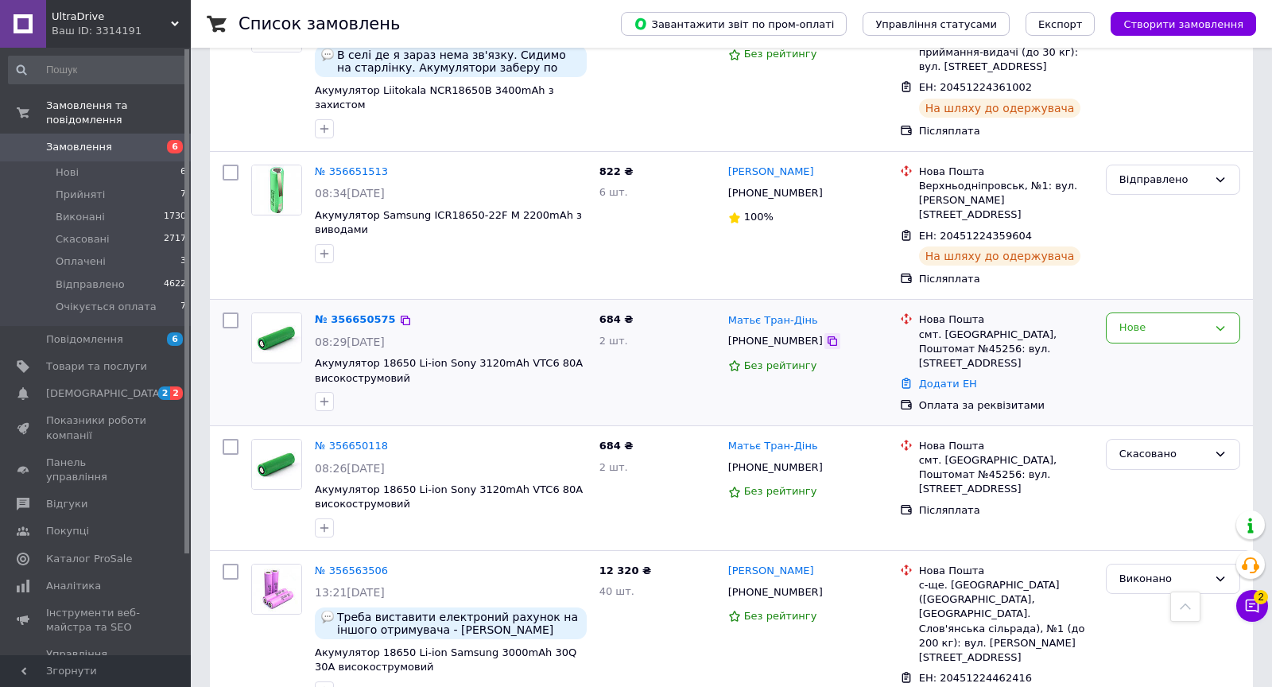
click at [827, 336] on icon at bounding box center [832, 341] width 10 height 10
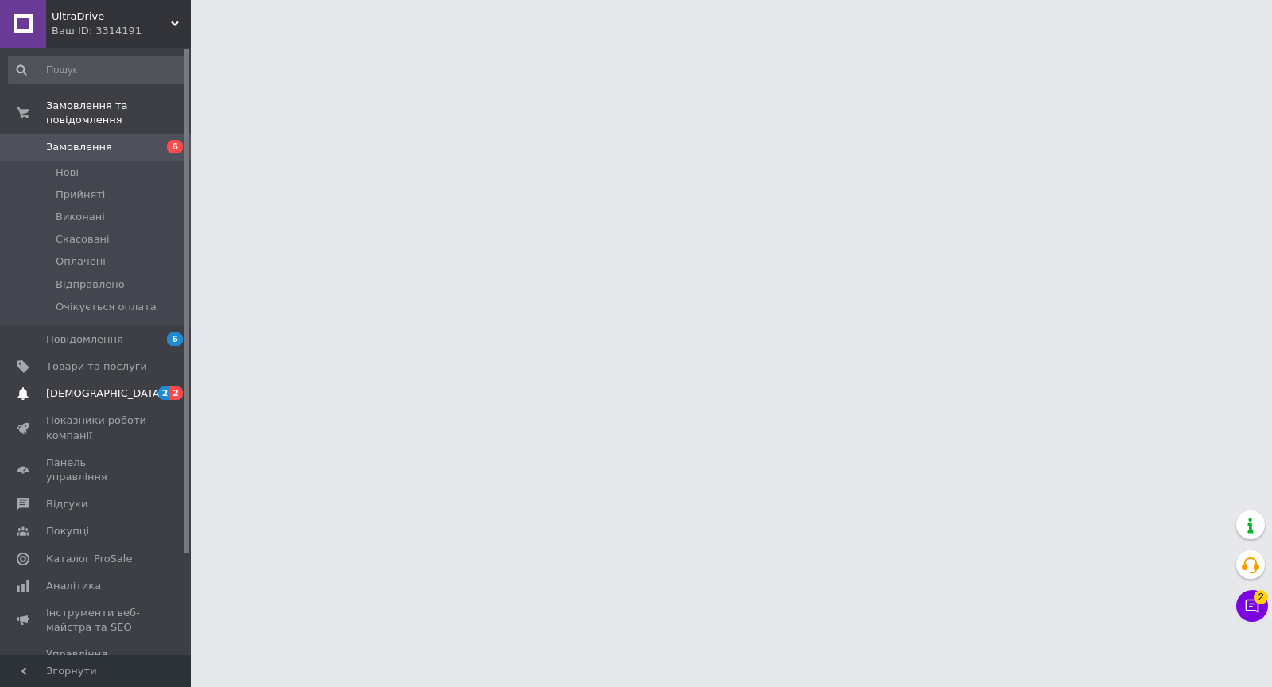
click at [96, 389] on span "[DEMOGRAPHIC_DATA]" at bounding box center [105, 393] width 118 height 14
